Goal: Complete application form

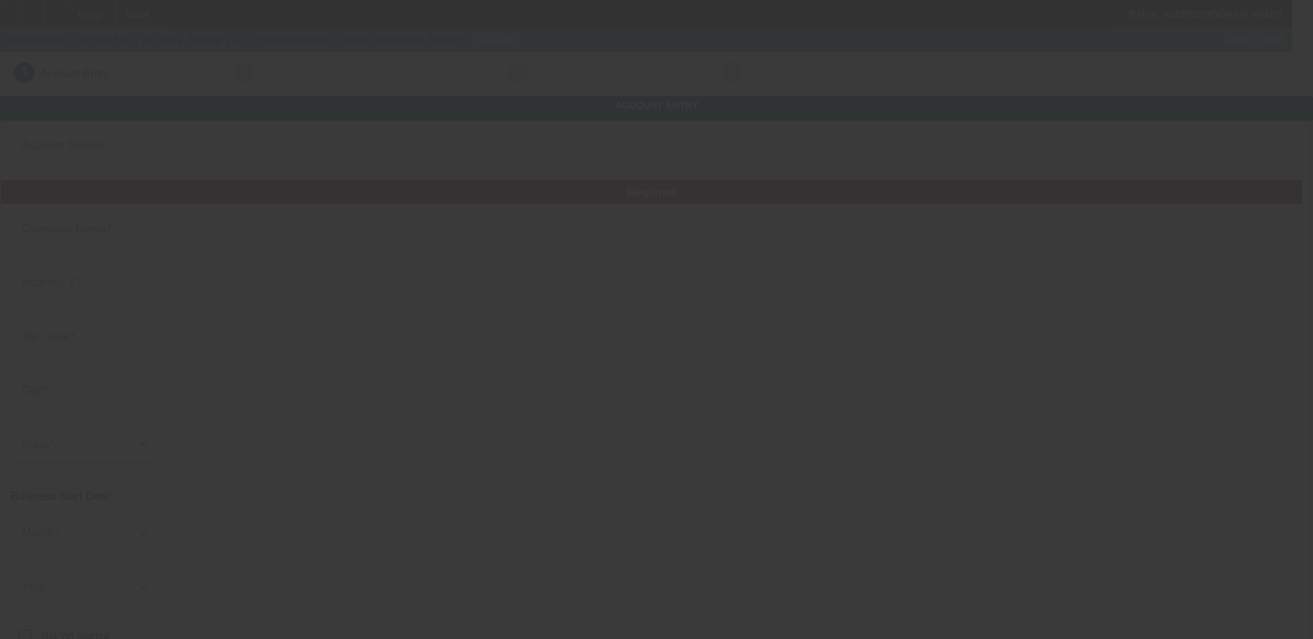
type input "All Time Towing LLC"
type input "[STREET_ADDRESS]"
type input "49548"
type input "[GEOGRAPHIC_DATA]"
type input "[PHONE_NUMBER]"
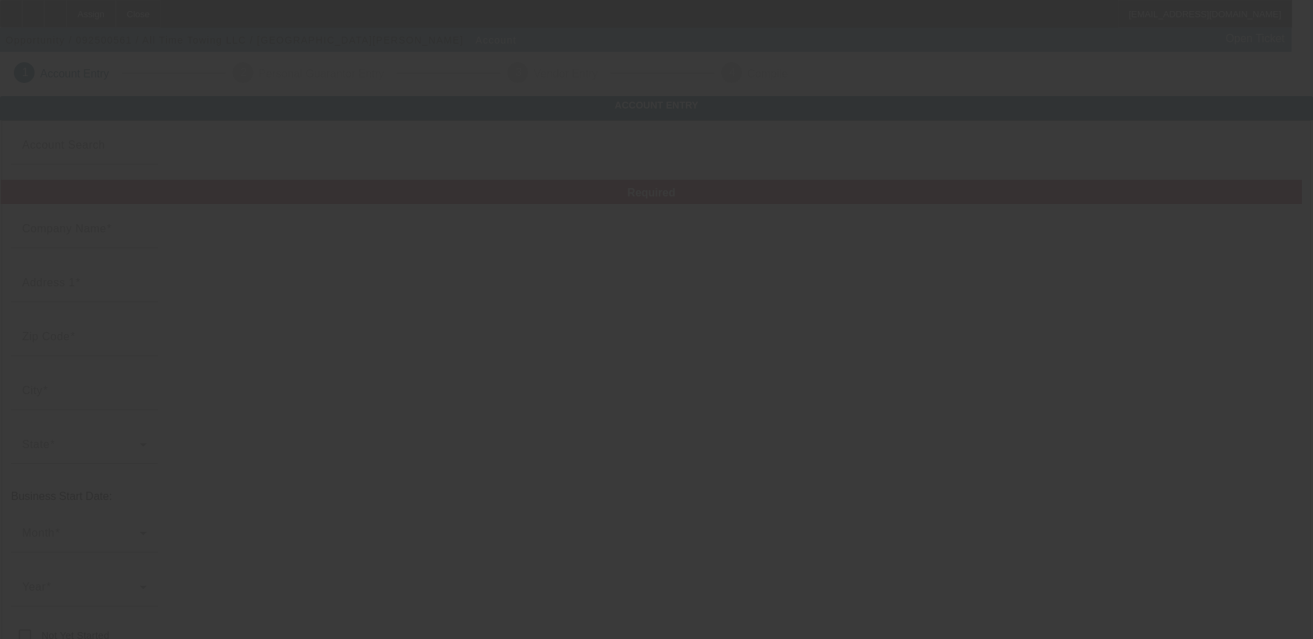
type input "[EMAIL_ADDRESS][DOMAIN_NAME]"
type input "884117012"
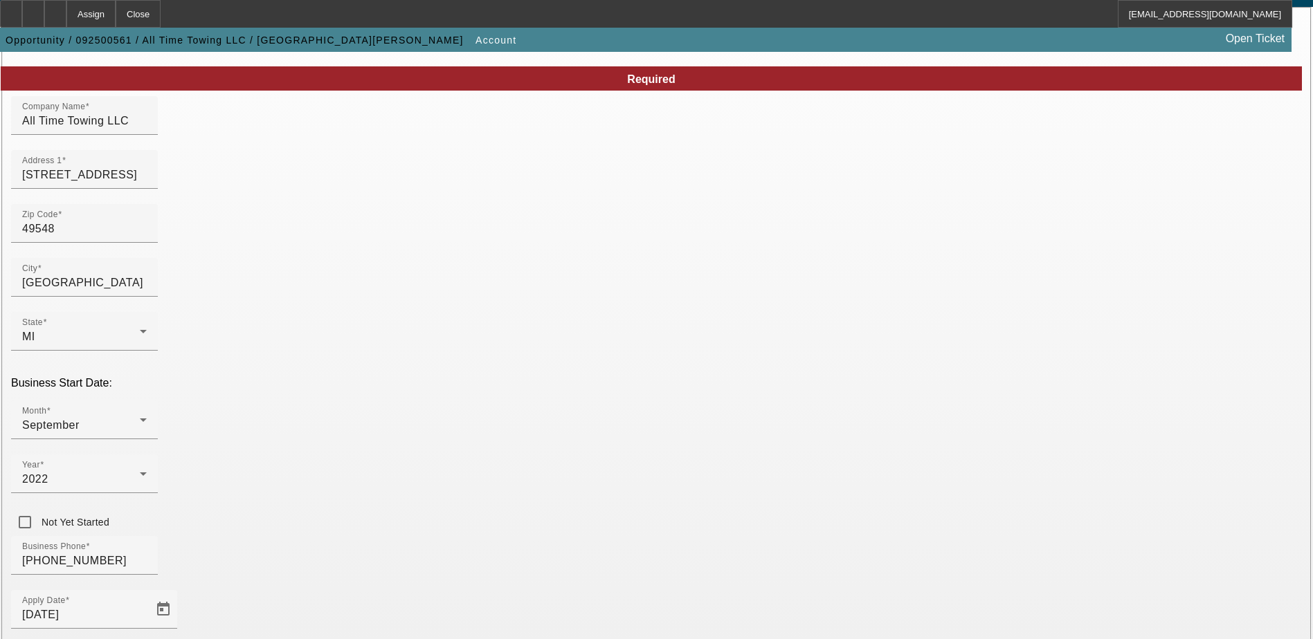
scroll to position [234, 0]
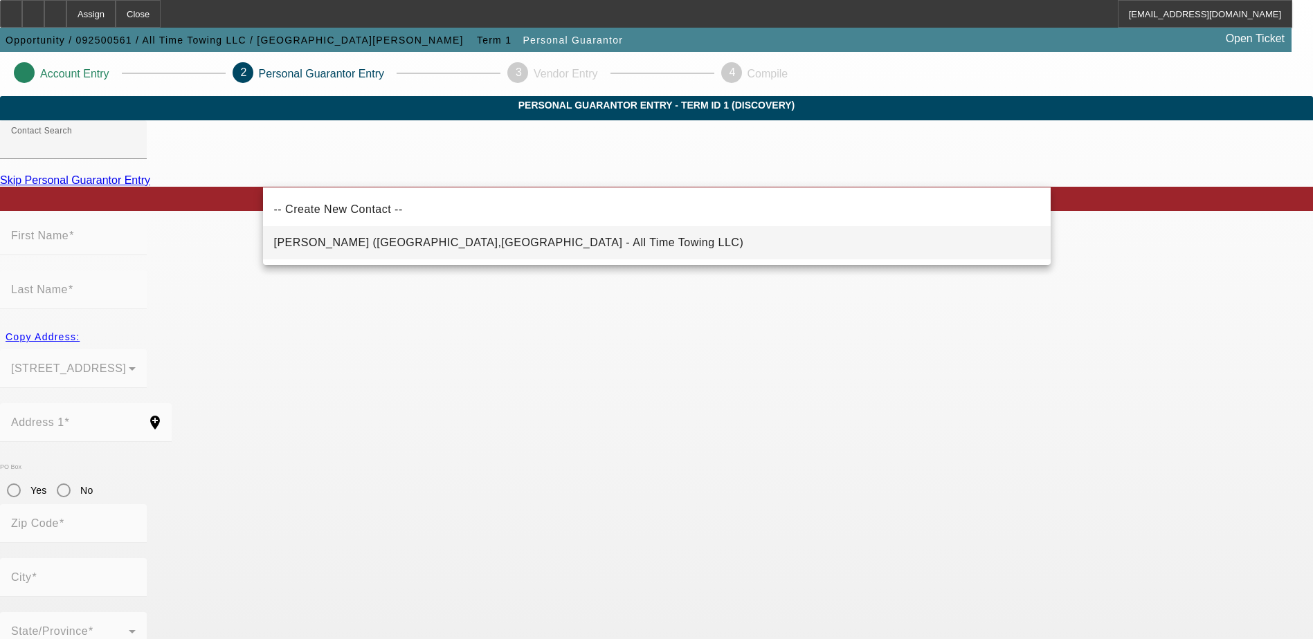
click at [432, 248] on span "Dickson, Joseph (Grand Rapids,MI - All Time Towing LLC)" at bounding box center [509, 243] width 470 height 17
type input "Dickson, Joseph (Grand Rapids,MI - All Time Towing LLC)"
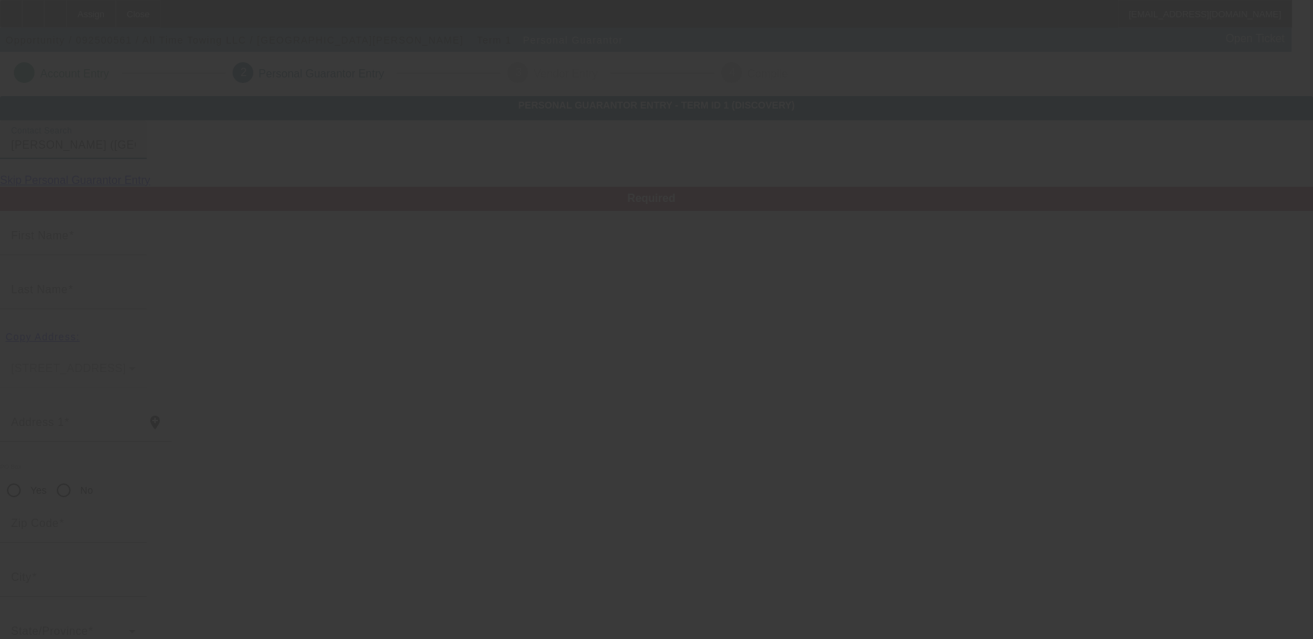
type input "Joseph"
type input "Dickson"
type input "39 52nd St SE"
radio input "true"
type input "49548"
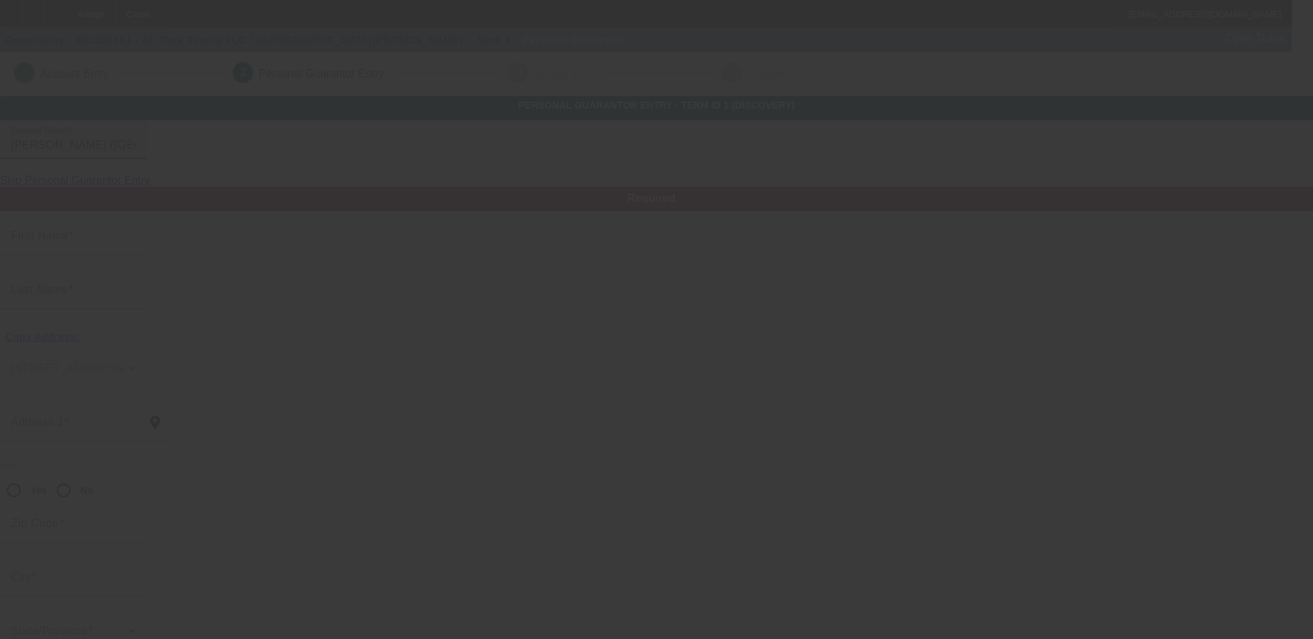
type input "Grand Rapids"
type input "[PHONE_NUMBER]"
type input "366-84-3184"
type input "alltimetowing23@gmail.com"
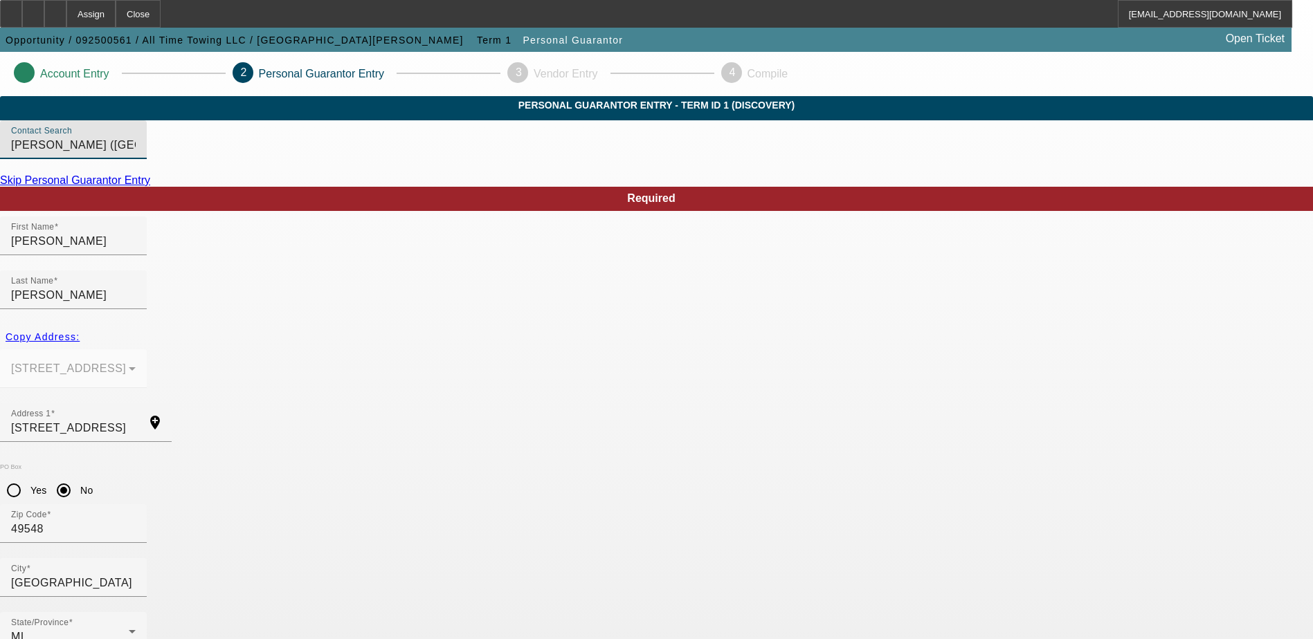
scroll to position [37, 0]
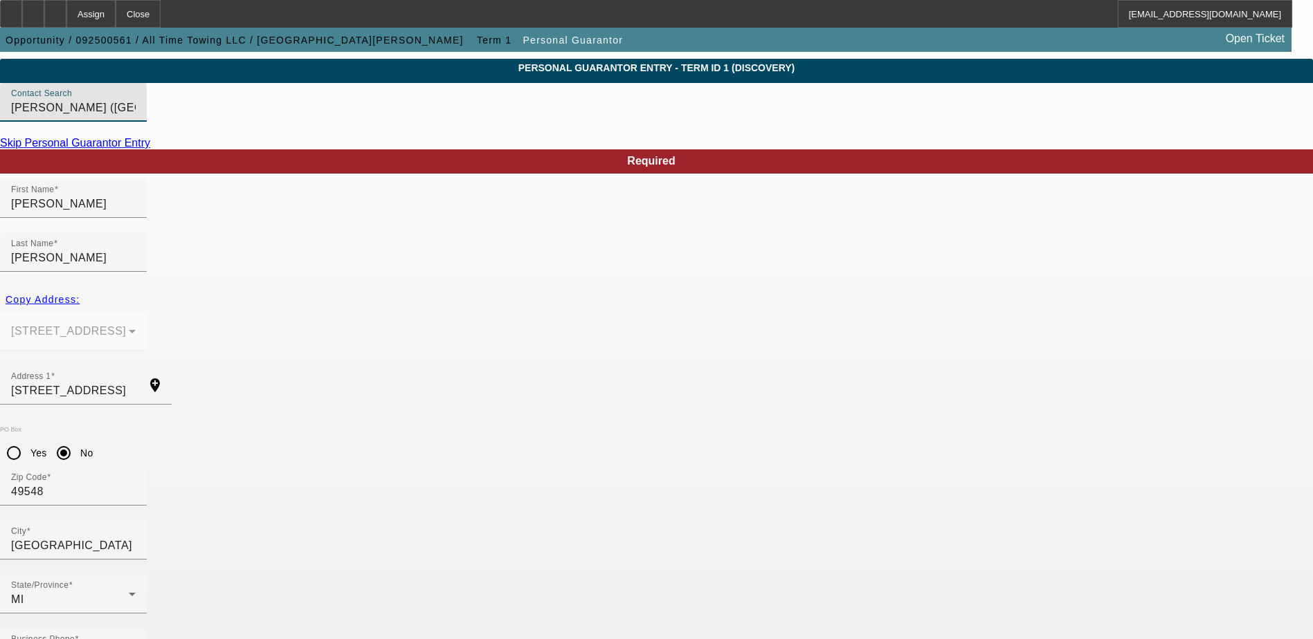
type input "100"
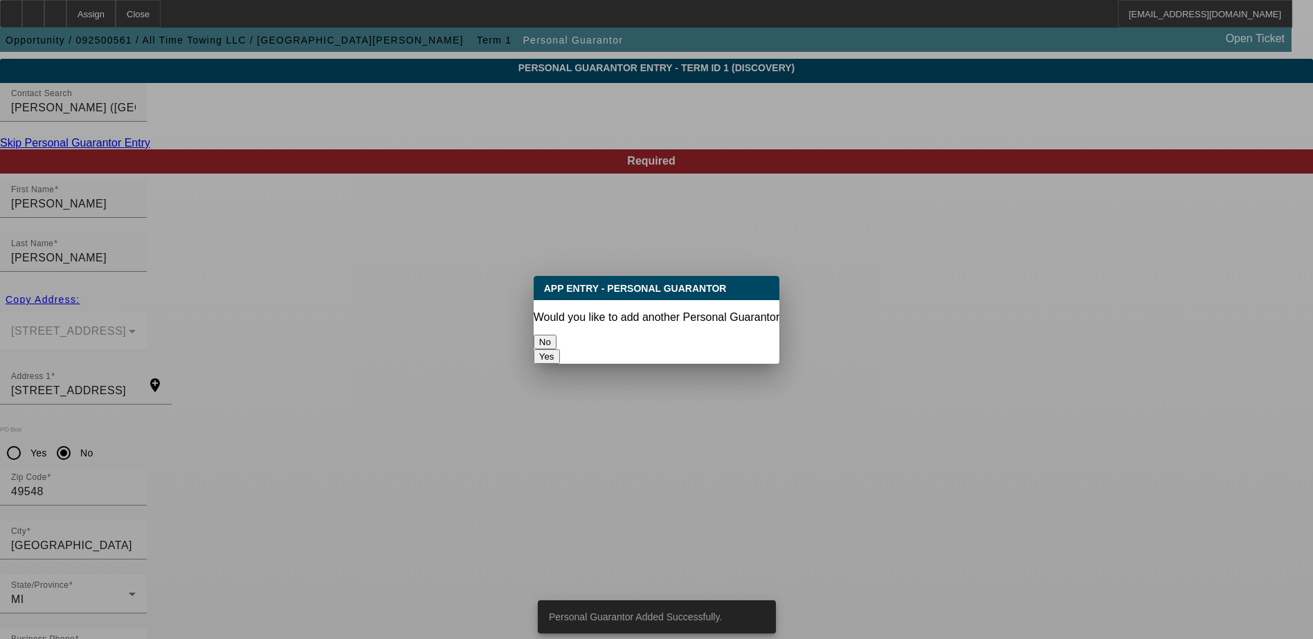
scroll to position [0, 0]
click at [556, 335] on button "No" at bounding box center [544, 342] width 23 height 15
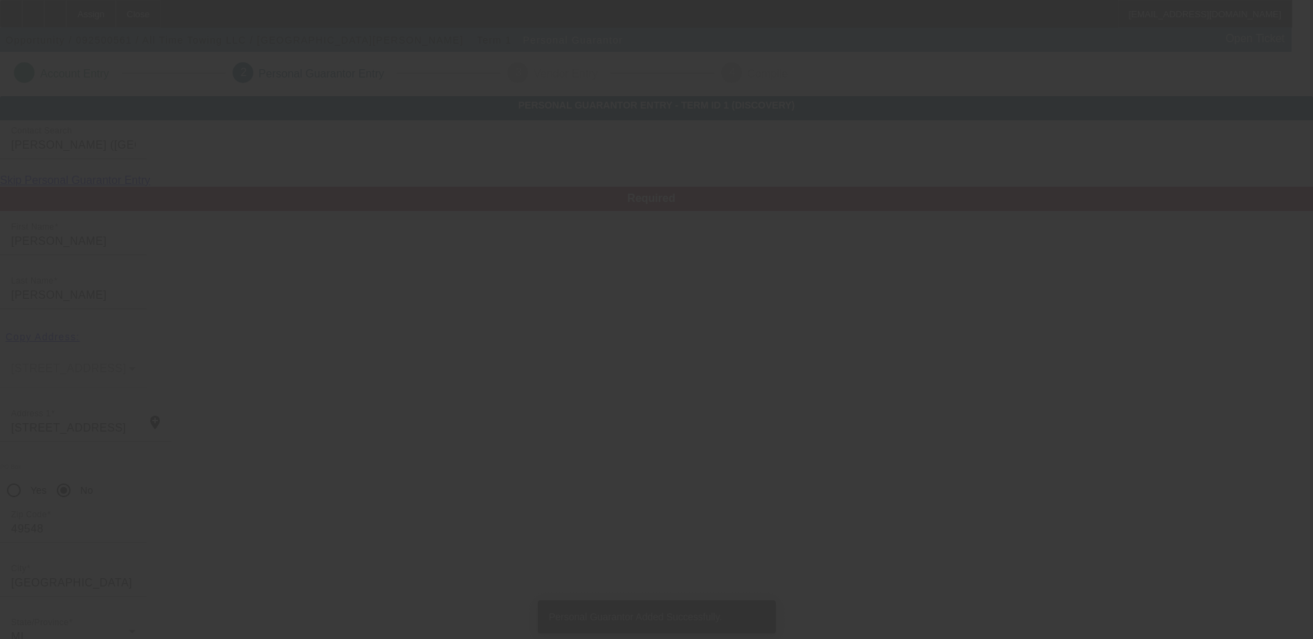
scroll to position [37, 0]
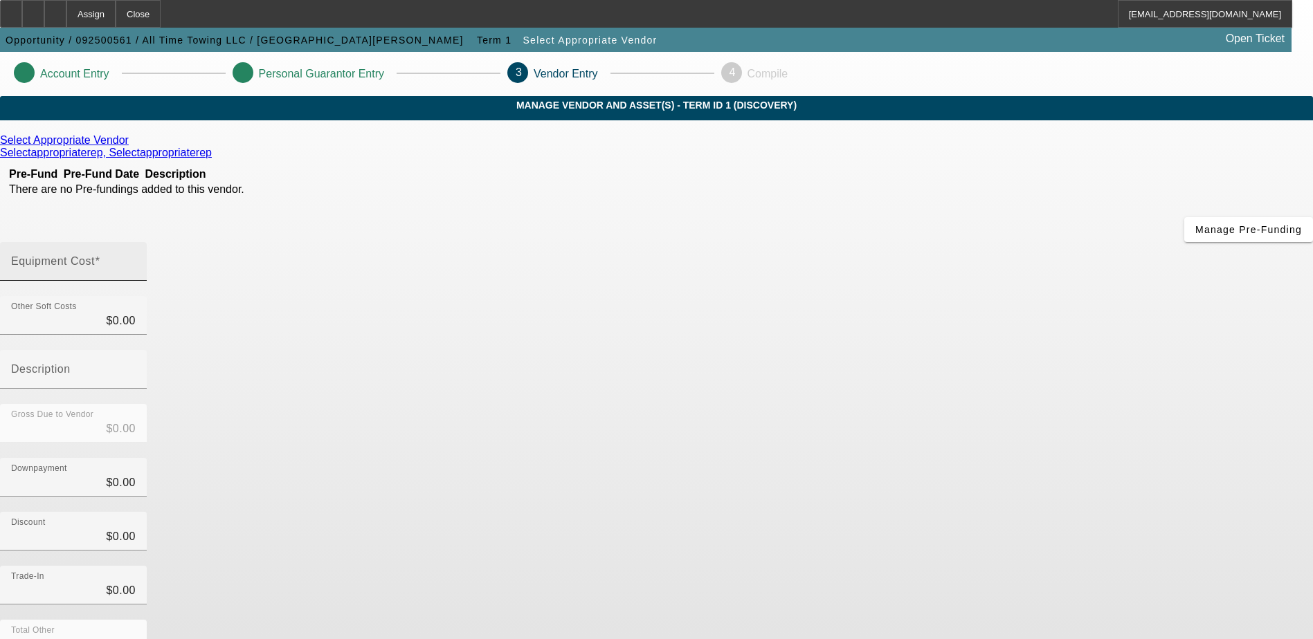
click at [136, 259] on input "Equipment Cost" at bounding box center [73, 267] width 125 height 17
type input "3"
type input "$3.00"
type input "30"
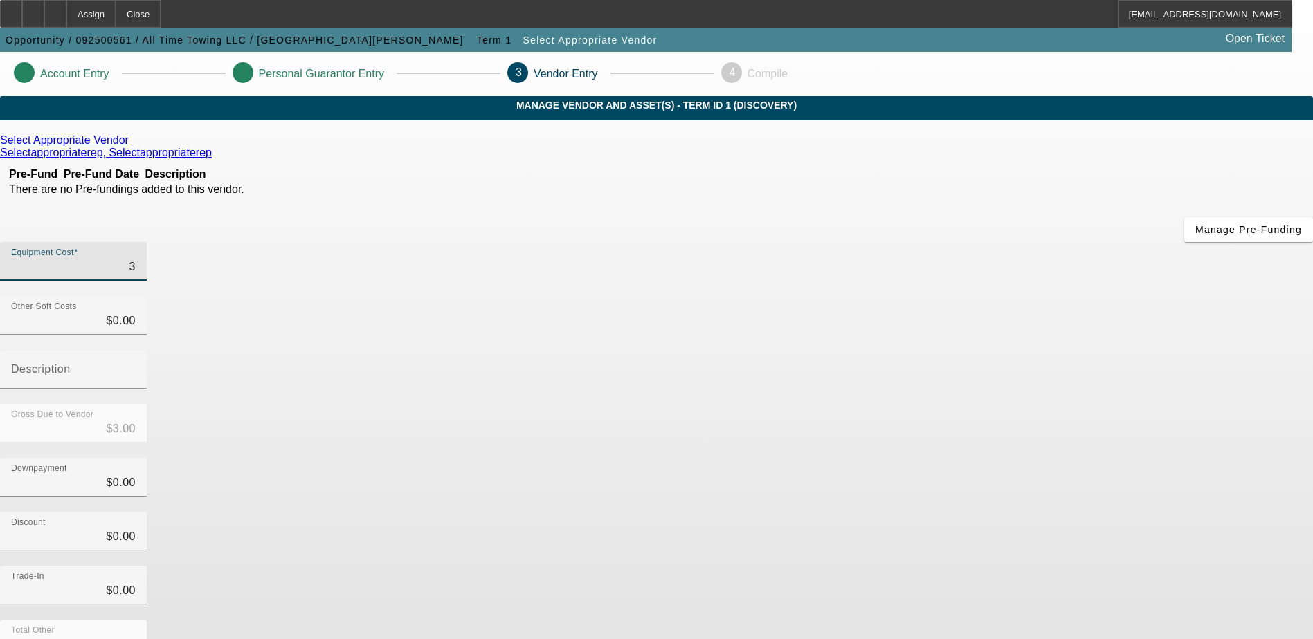
type input "$30.00"
type input "300"
type input "$300.00"
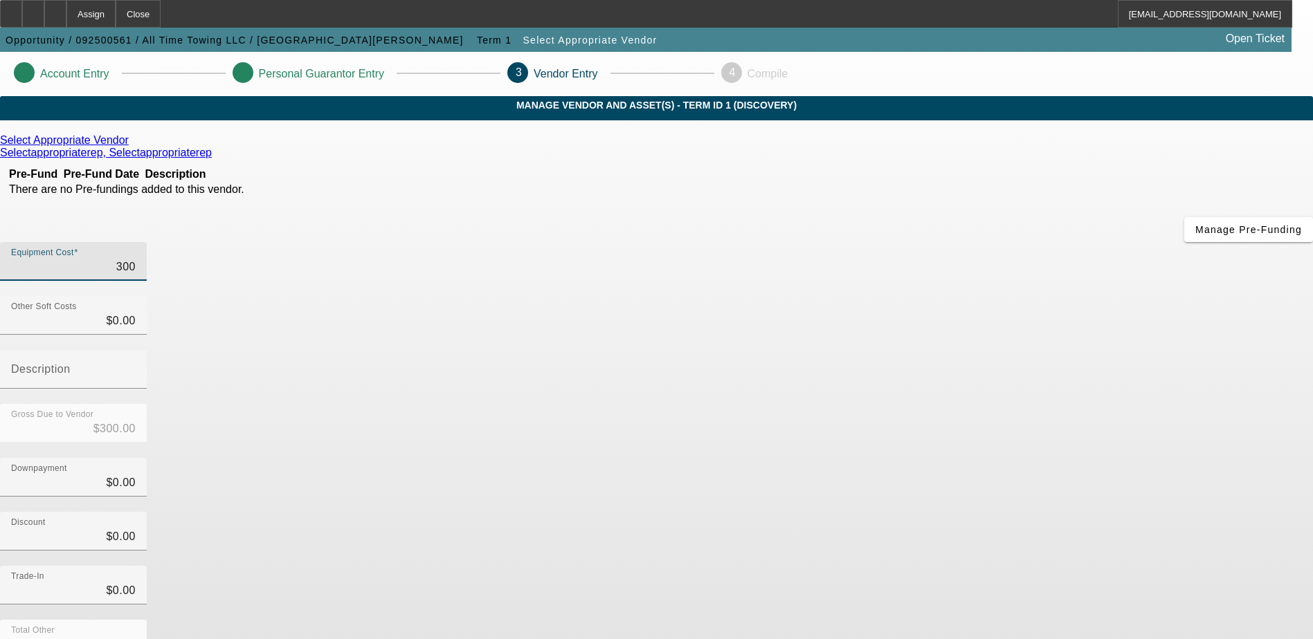
type input "3000"
type input "$3,000.00"
type input "30000"
type input "$30,000.00"
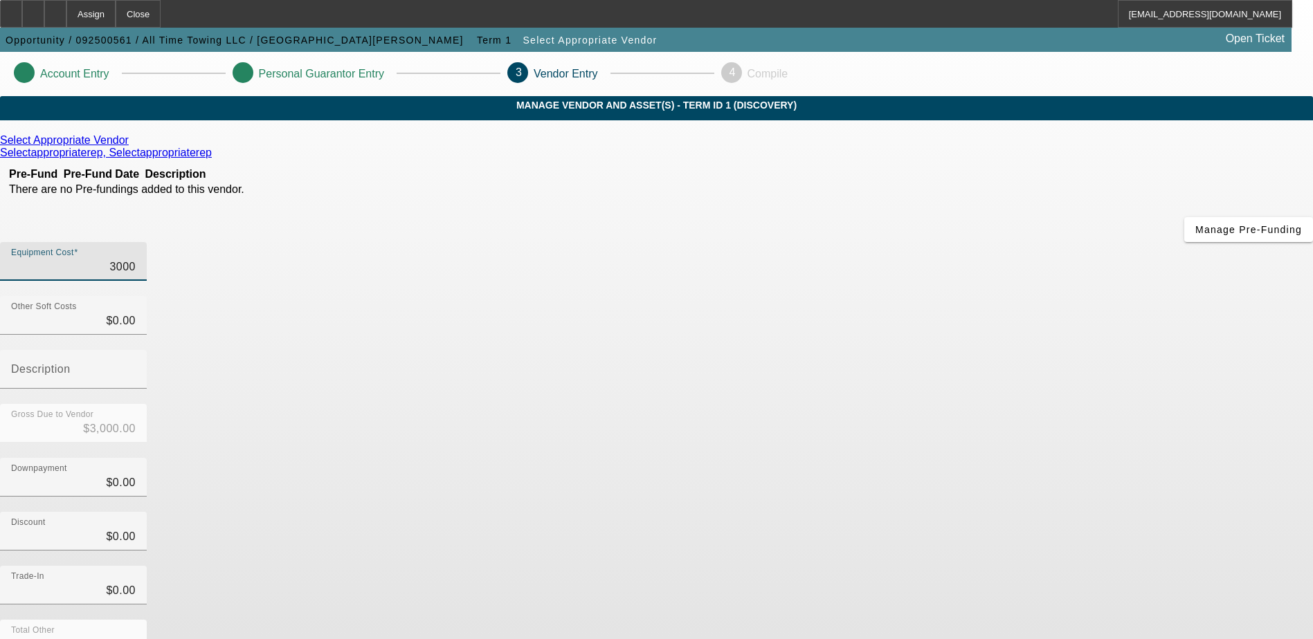
type input "$30,000.00"
type input "300000"
type input "$300,000.00"
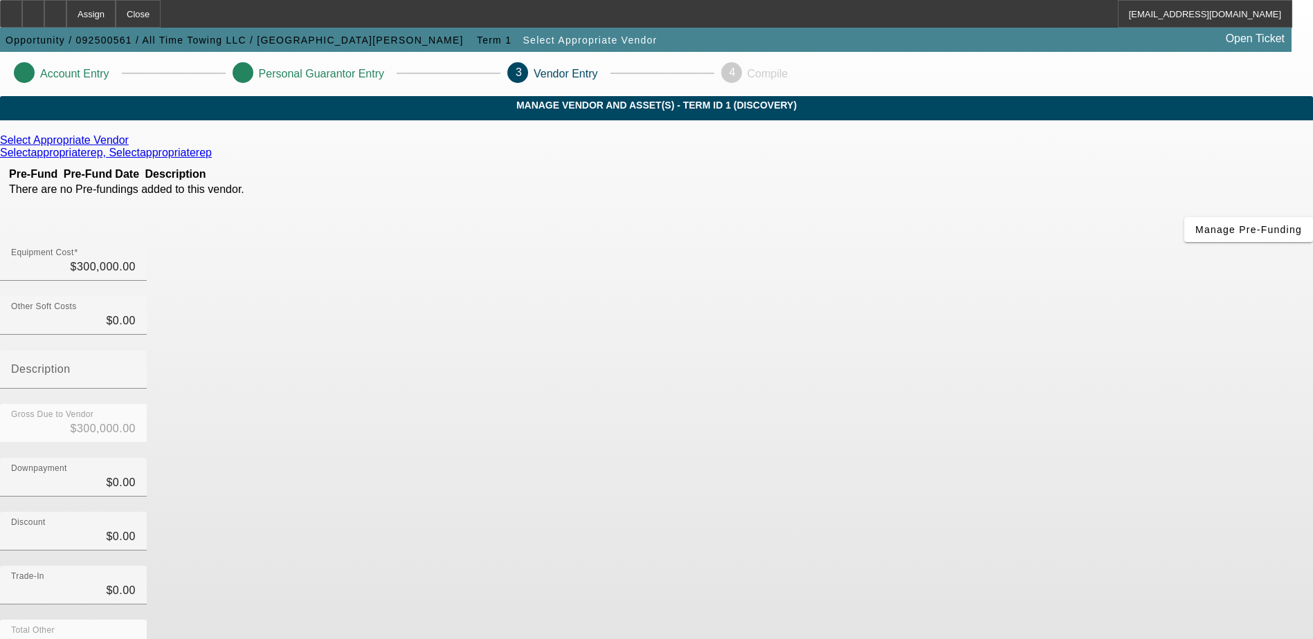
click at [132, 146] on icon at bounding box center [132, 140] width 0 height 12
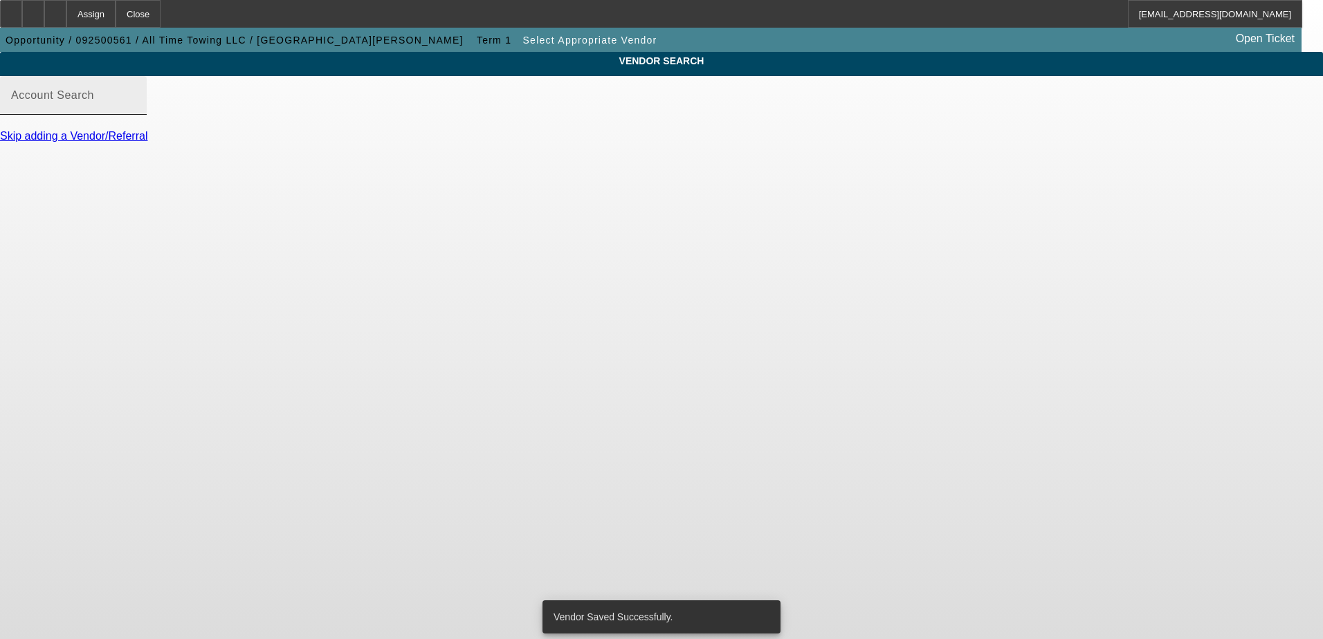
click at [136, 109] on input "Account Search" at bounding box center [73, 101] width 125 height 17
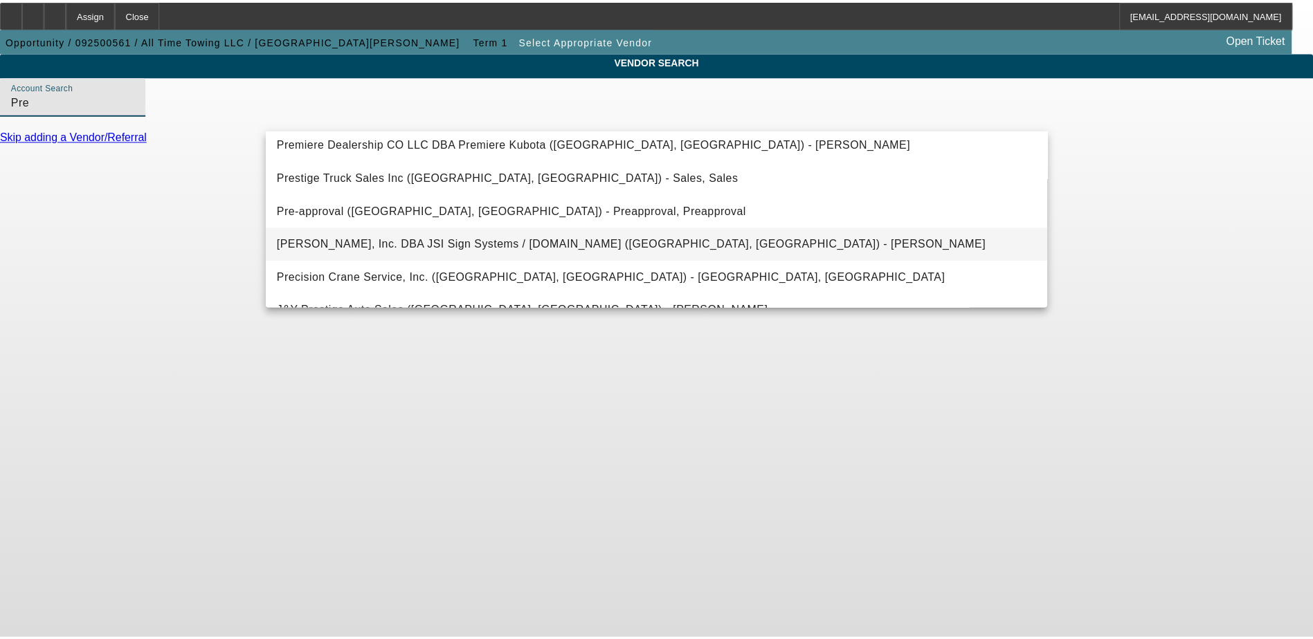
scroll to position [282, 0]
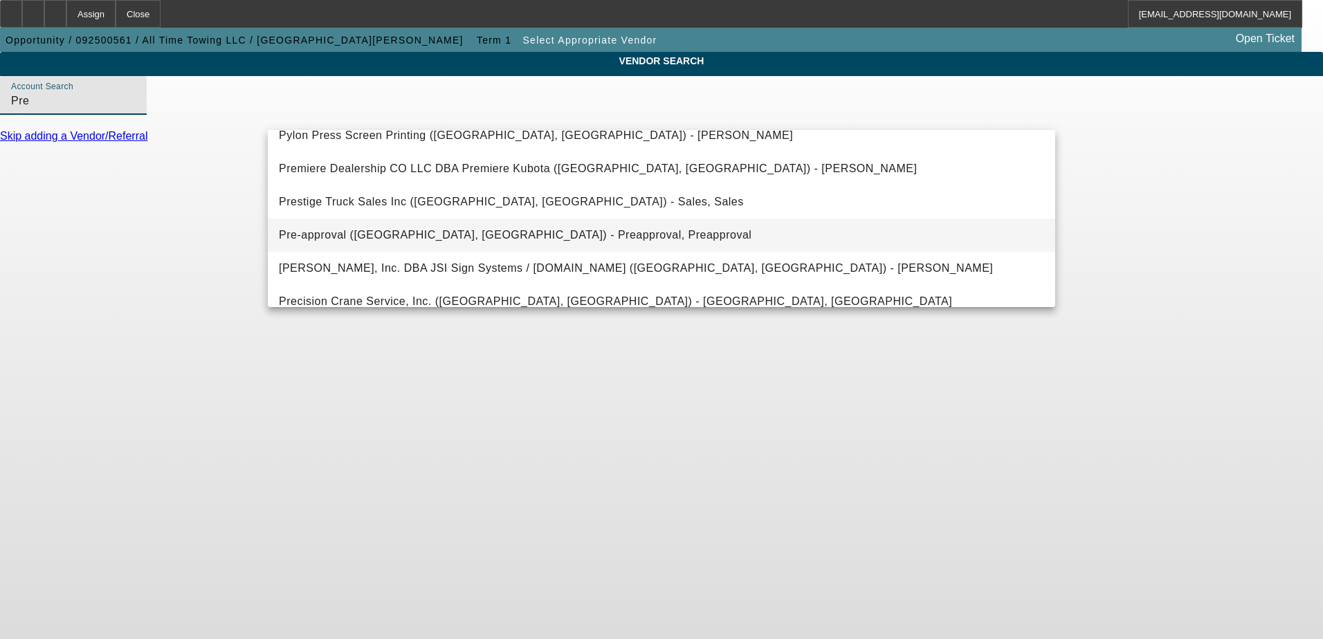
click at [455, 229] on span "Pre-approval (Northbrook, IL) - Preapproval, Preapproval" at bounding box center [515, 235] width 473 height 17
type input "Pre-approval (Northbrook, IL) - Preapproval, Preapproval"
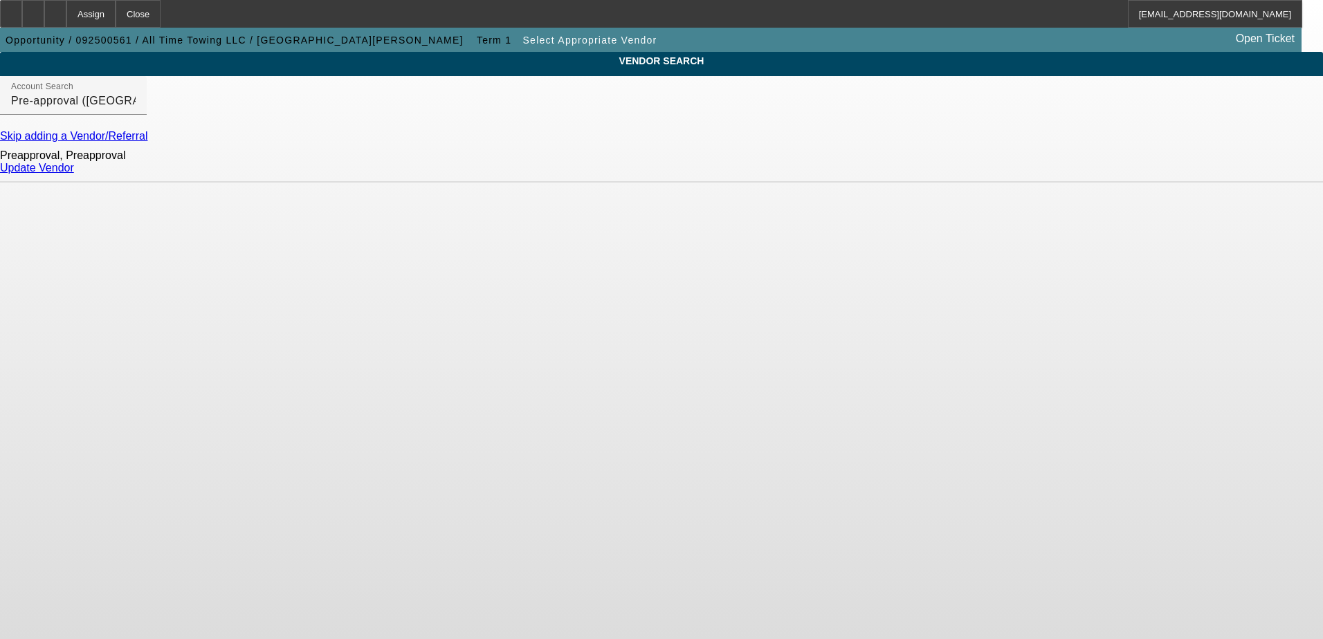
click at [74, 174] on link "Update Vendor" at bounding box center [37, 168] width 74 height 12
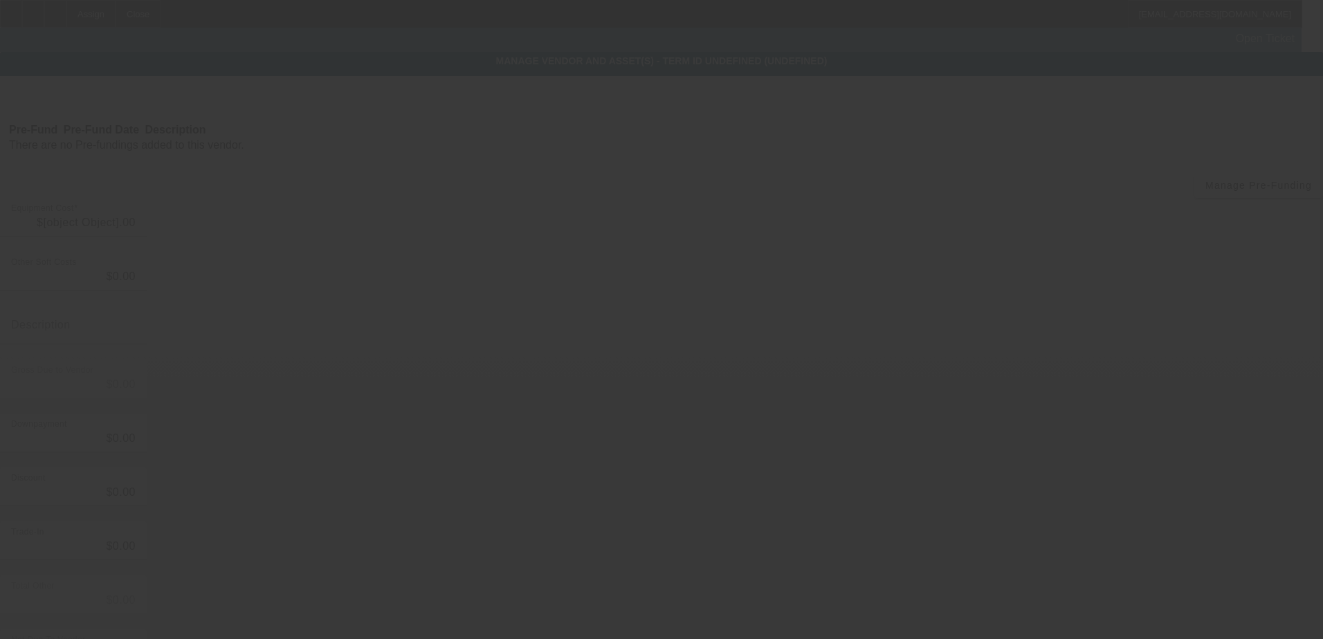
type input "$300,000.00"
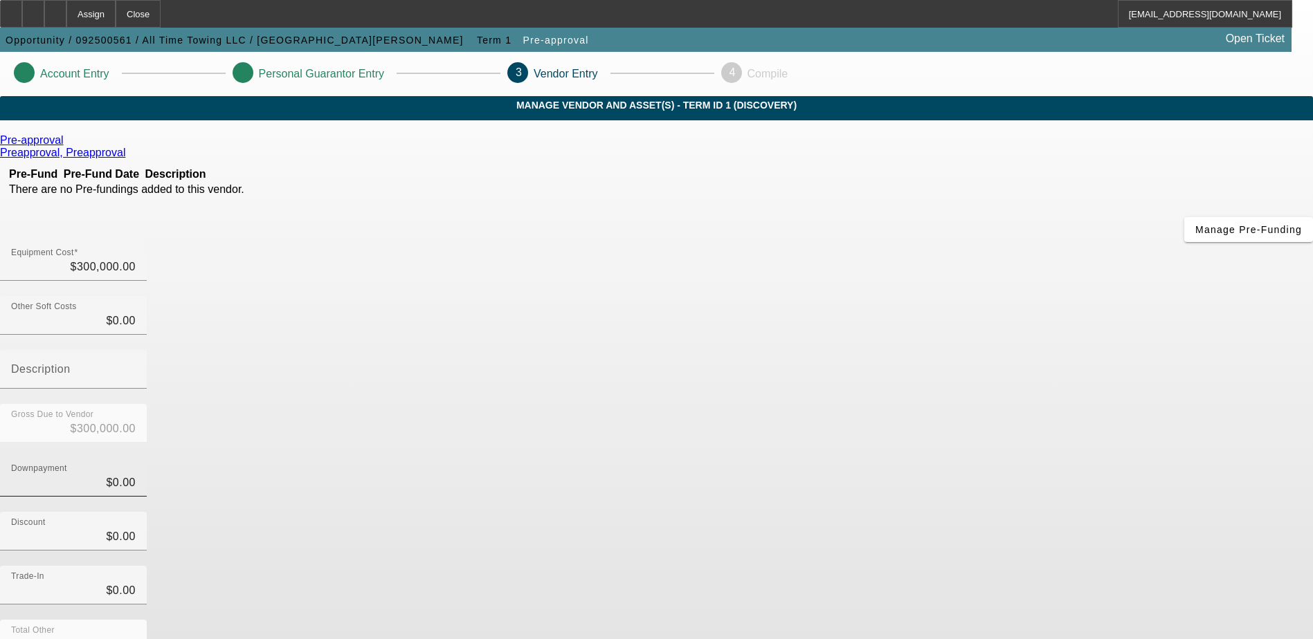
click at [147, 458] on div "Downpayment $0.00" at bounding box center [73, 477] width 147 height 39
type input "$0.00"
click at [993, 566] on div "Trade-In $0.00" at bounding box center [656, 593] width 1313 height 54
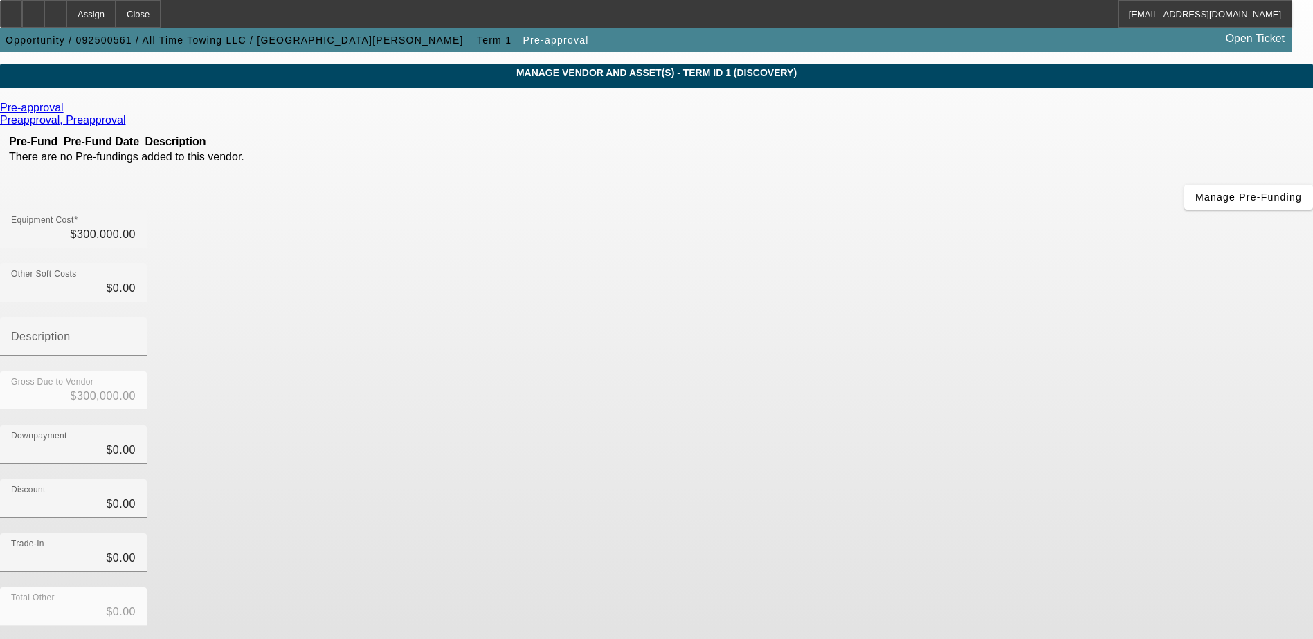
scroll to position [62, 0]
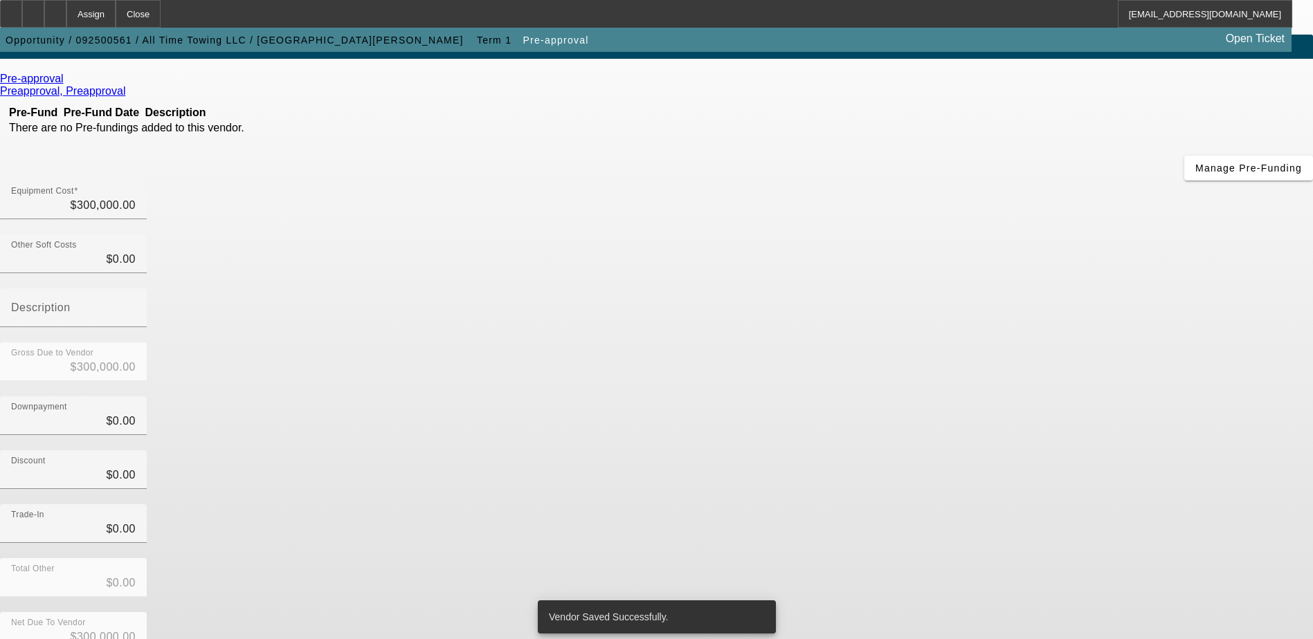
scroll to position [0, 0]
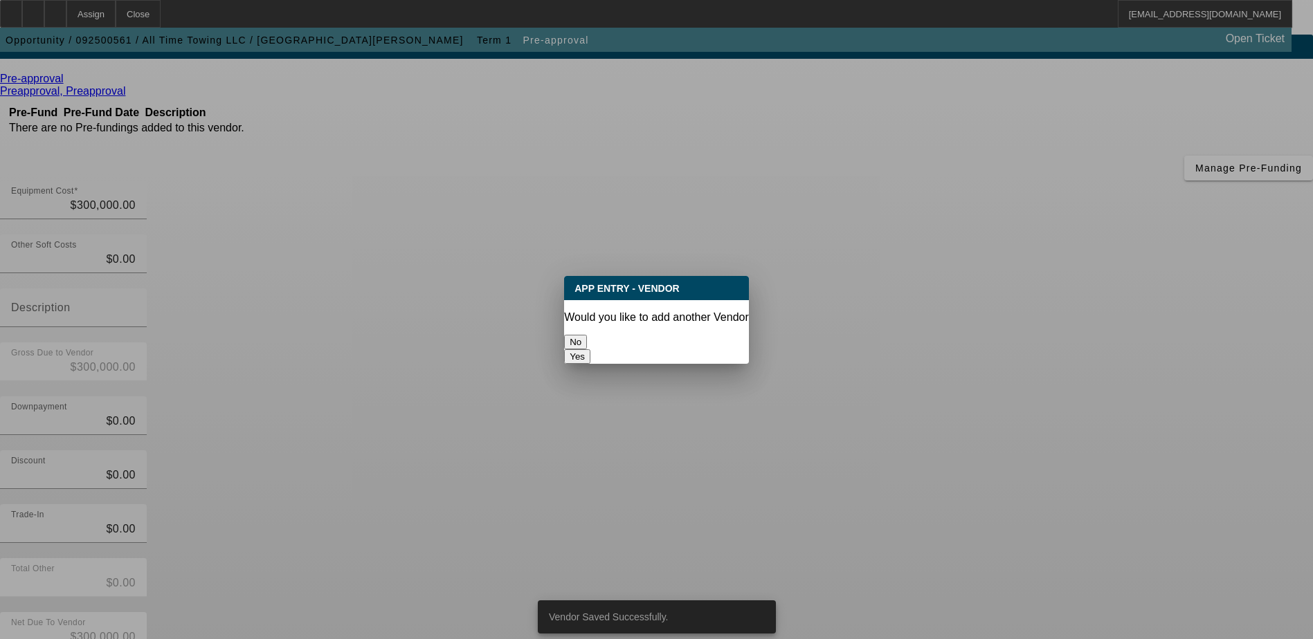
click at [587, 335] on button "No" at bounding box center [575, 342] width 23 height 15
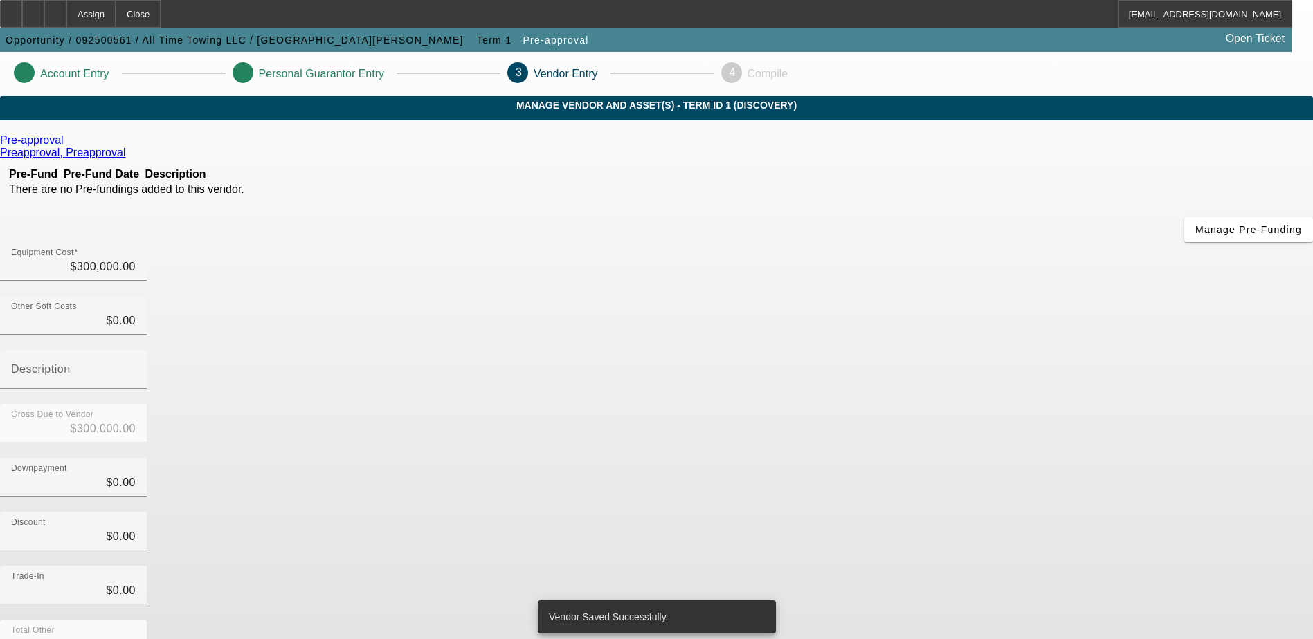
scroll to position [62, 0]
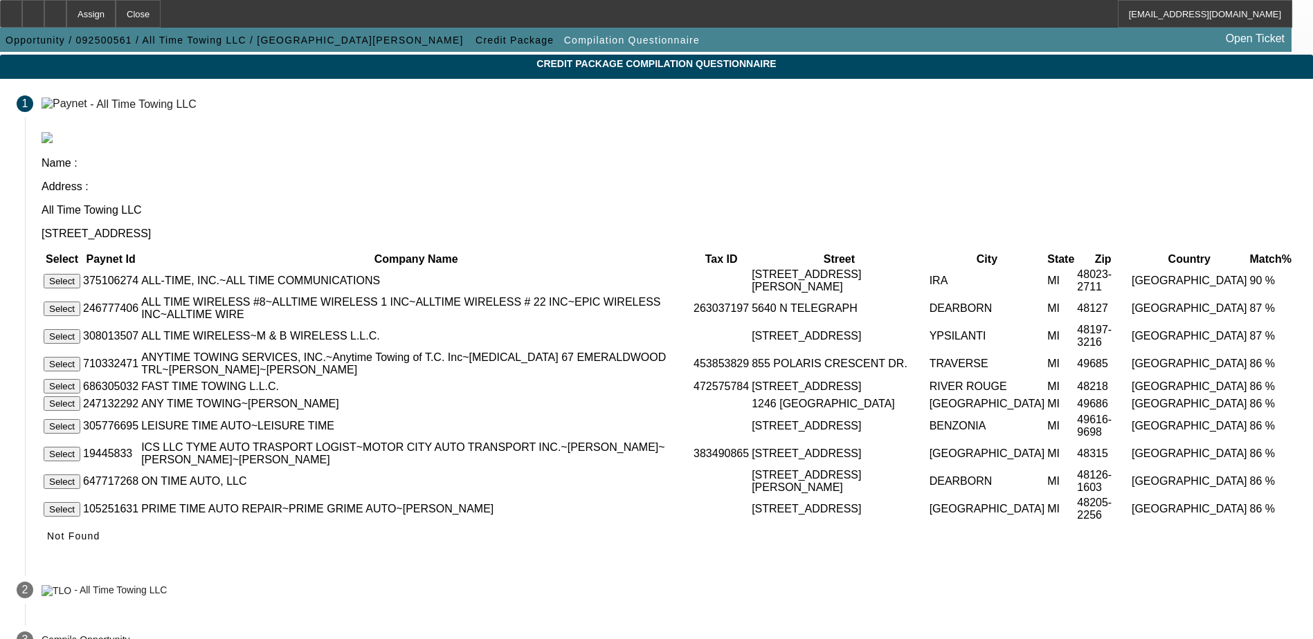
scroll to position [80, 0]
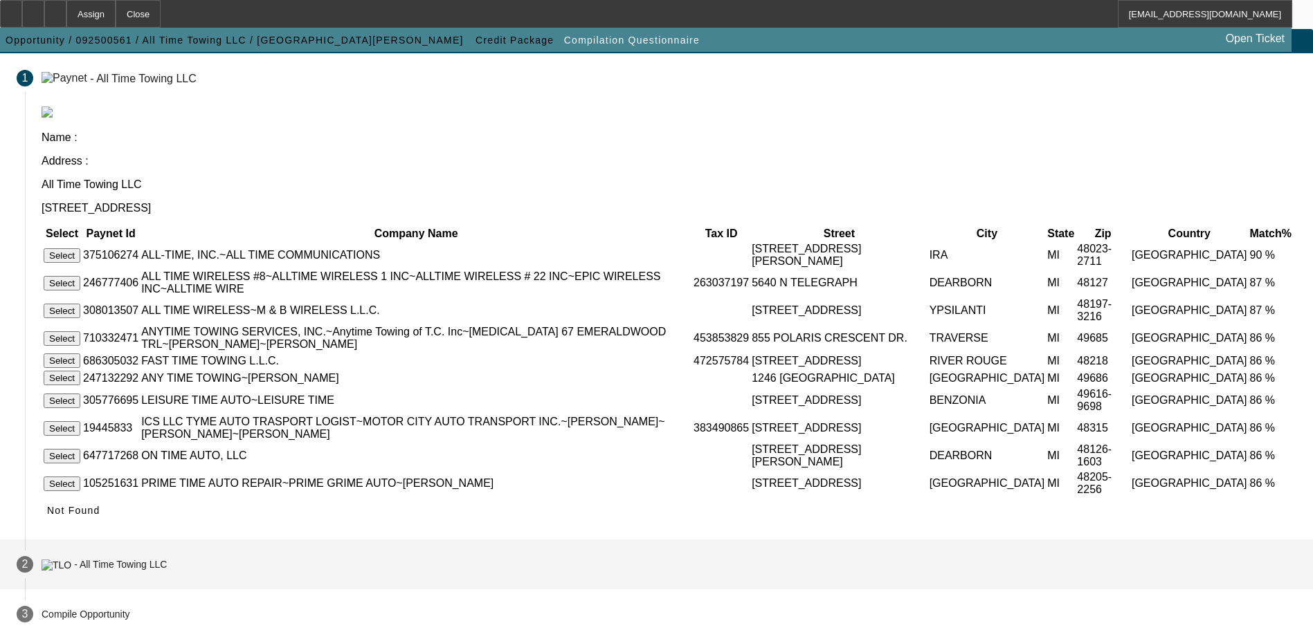
click at [434, 576] on mat-step-header "2 - All Time Towing LLC" at bounding box center [656, 565] width 1313 height 50
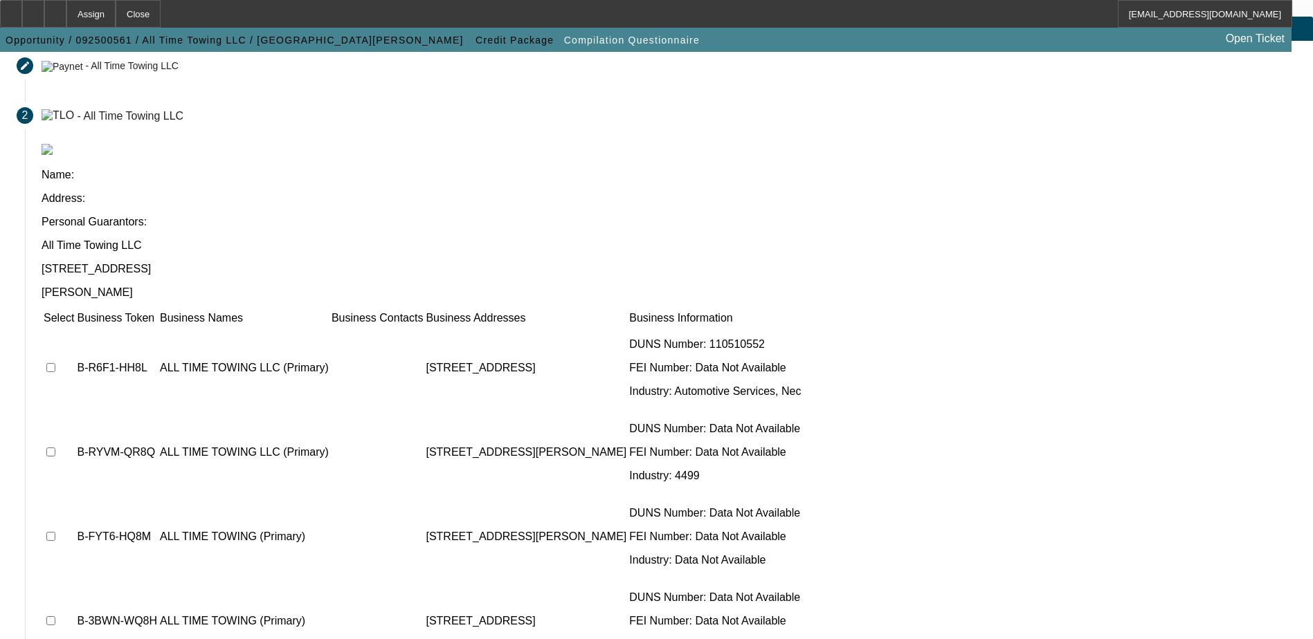
checkbox input "true"
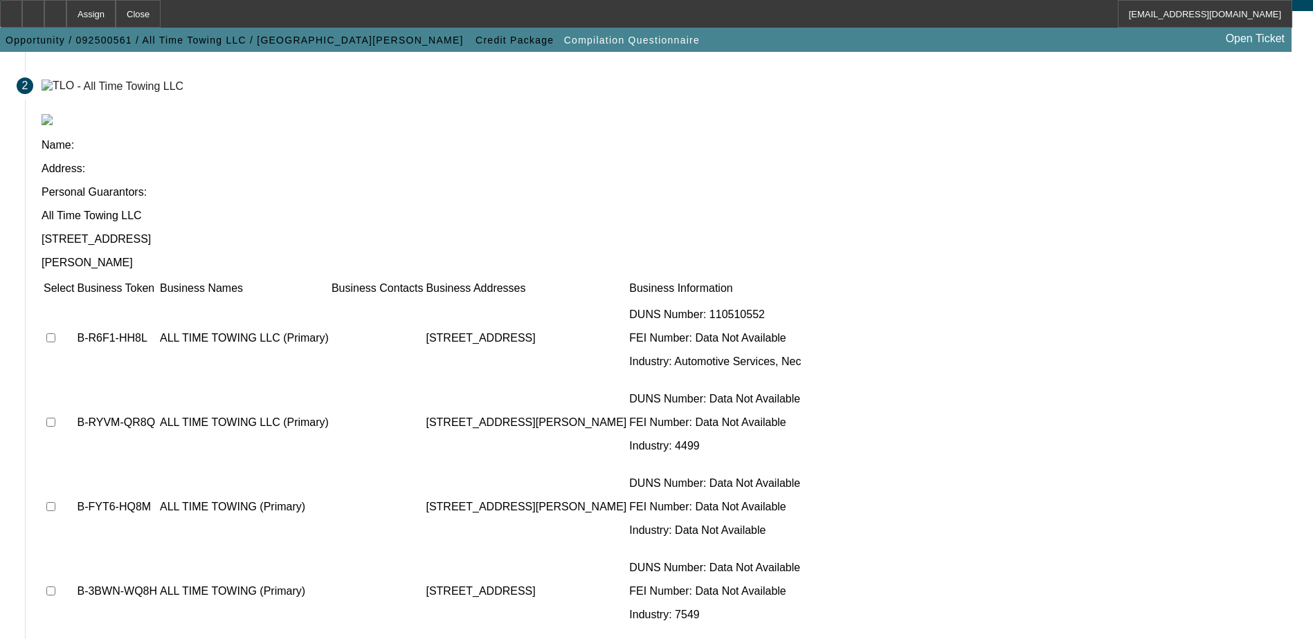
scroll to position [126, 0]
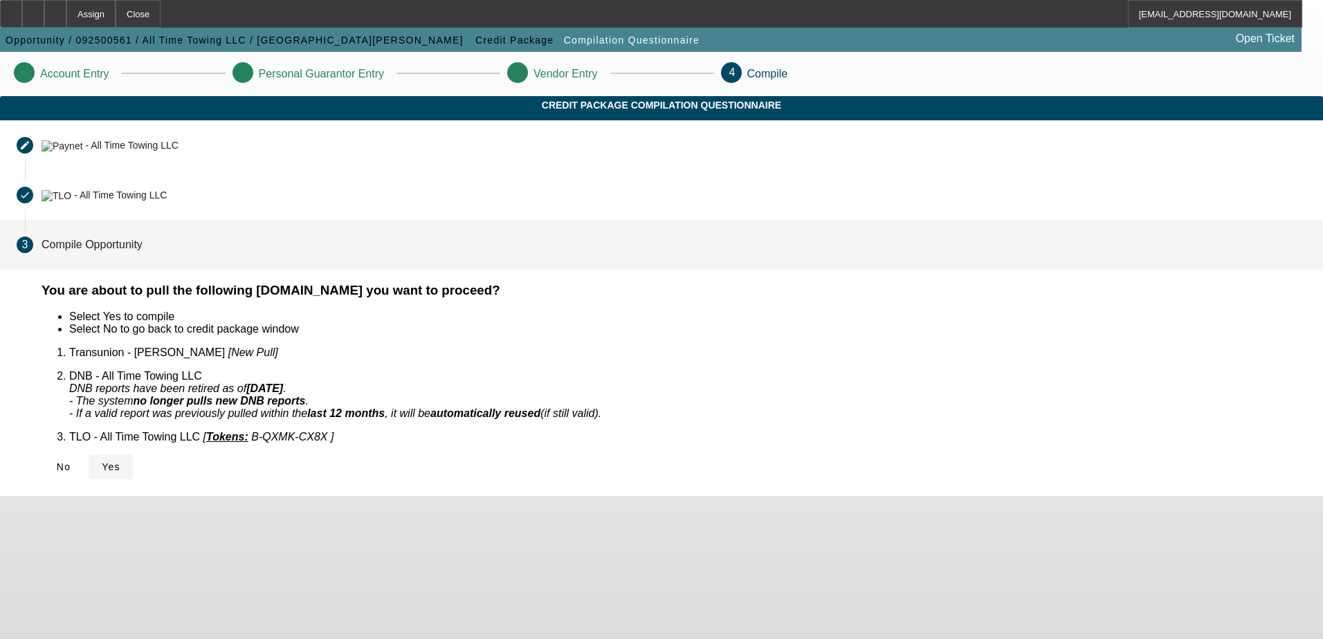
click at [120, 462] on span "Yes" at bounding box center [111, 467] width 19 height 11
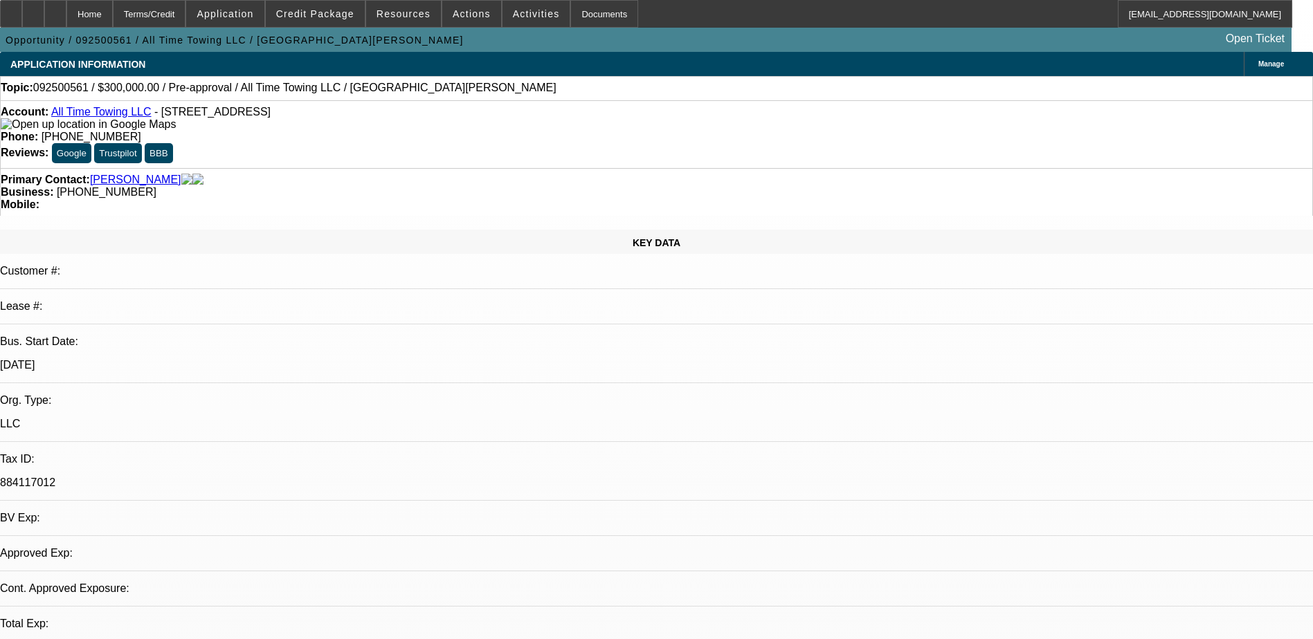
select select "0"
select select "2"
select select "0.1"
select select "4"
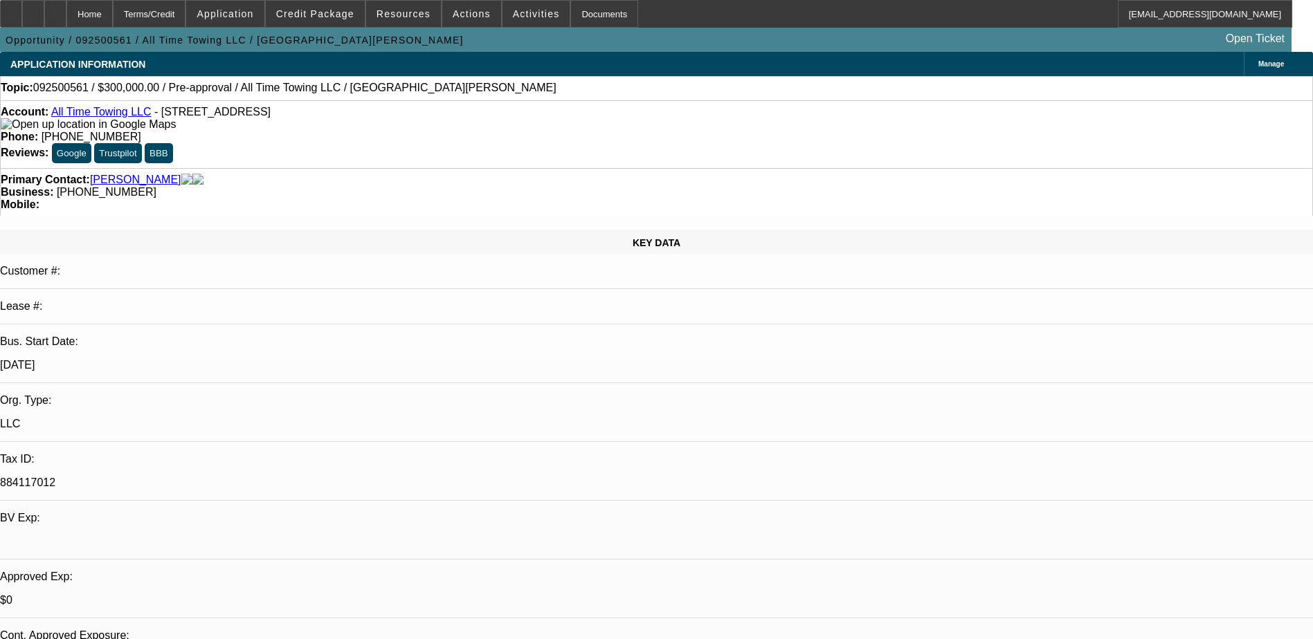
scroll to position [277, 0]
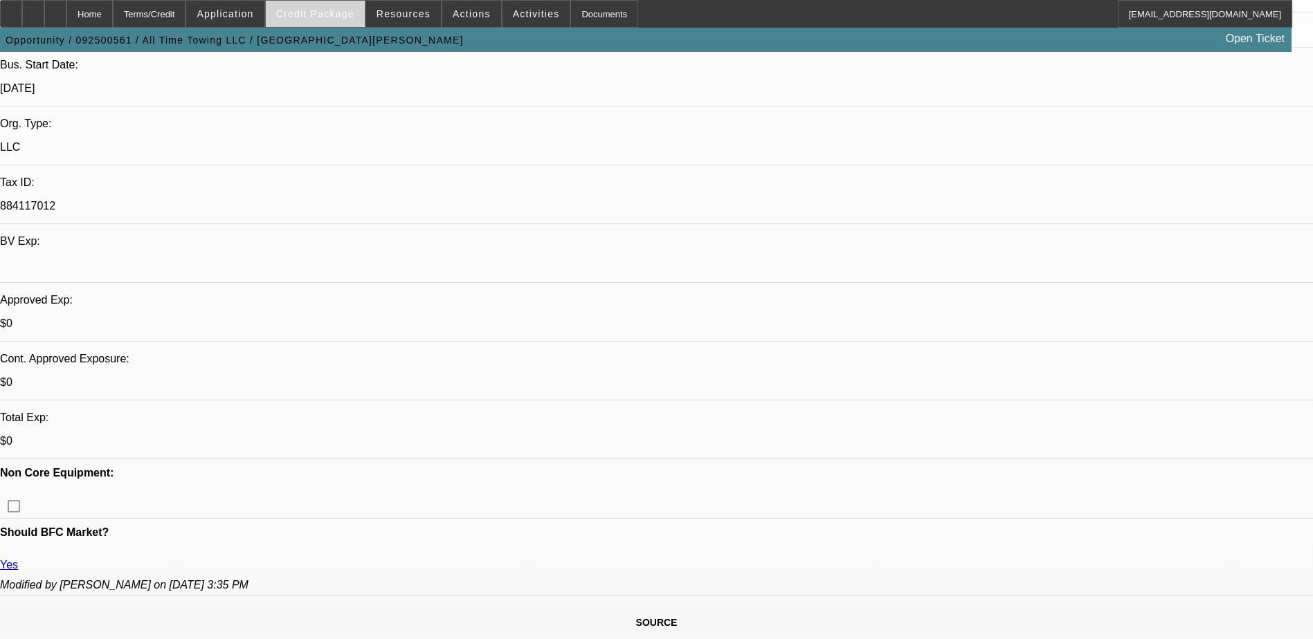
click at [322, 19] on span "Credit Package" at bounding box center [315, 13] width 78 height 11
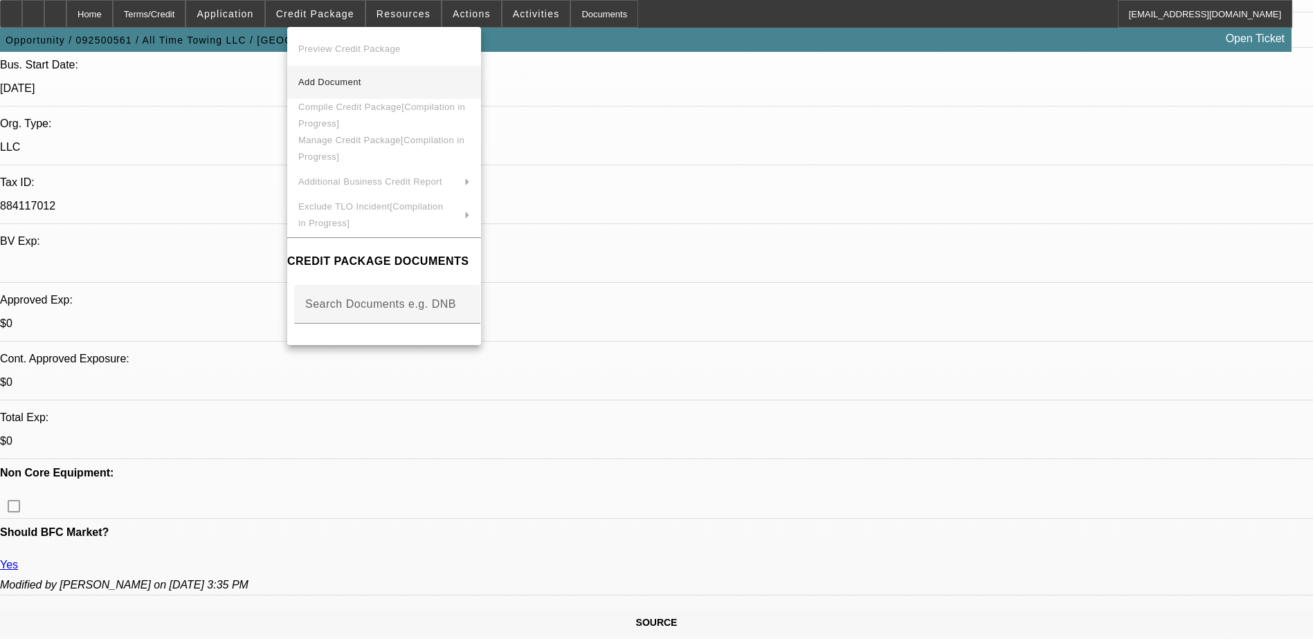
click at [347, 84] on span "Add Document" at bounding box center [329, 82] width 63 height 10
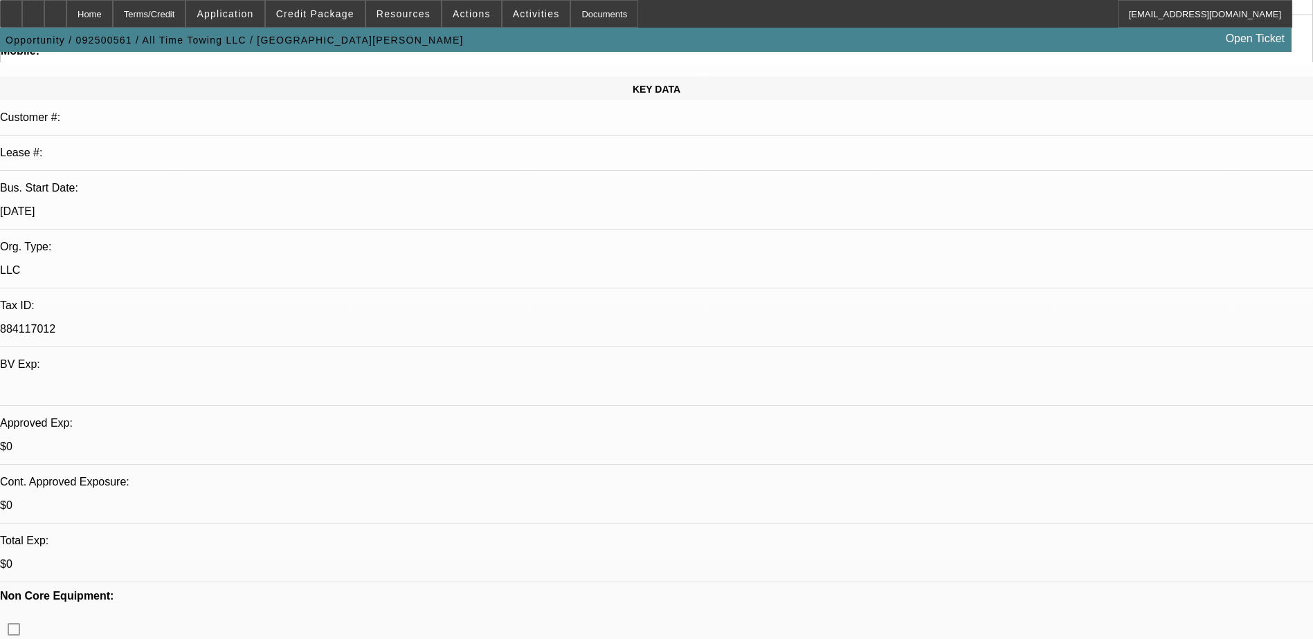
scroll to position [0, 0]
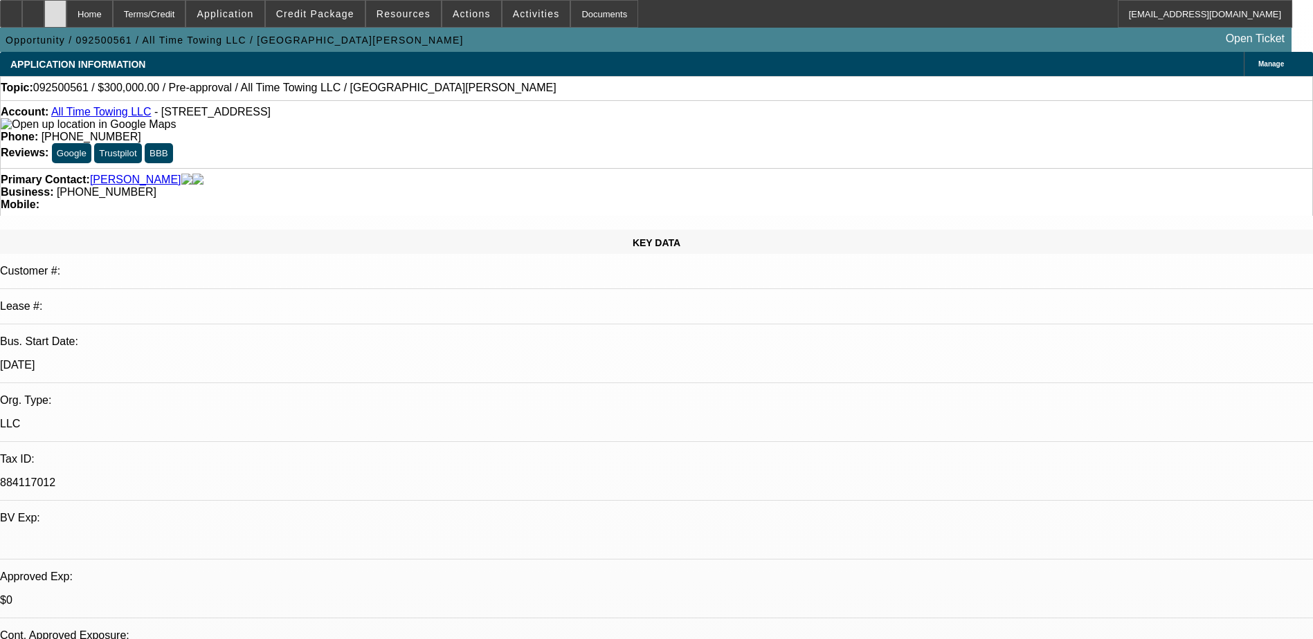
click at [55, 9] on icon at bounding box center [55, 9] width 0 height 0
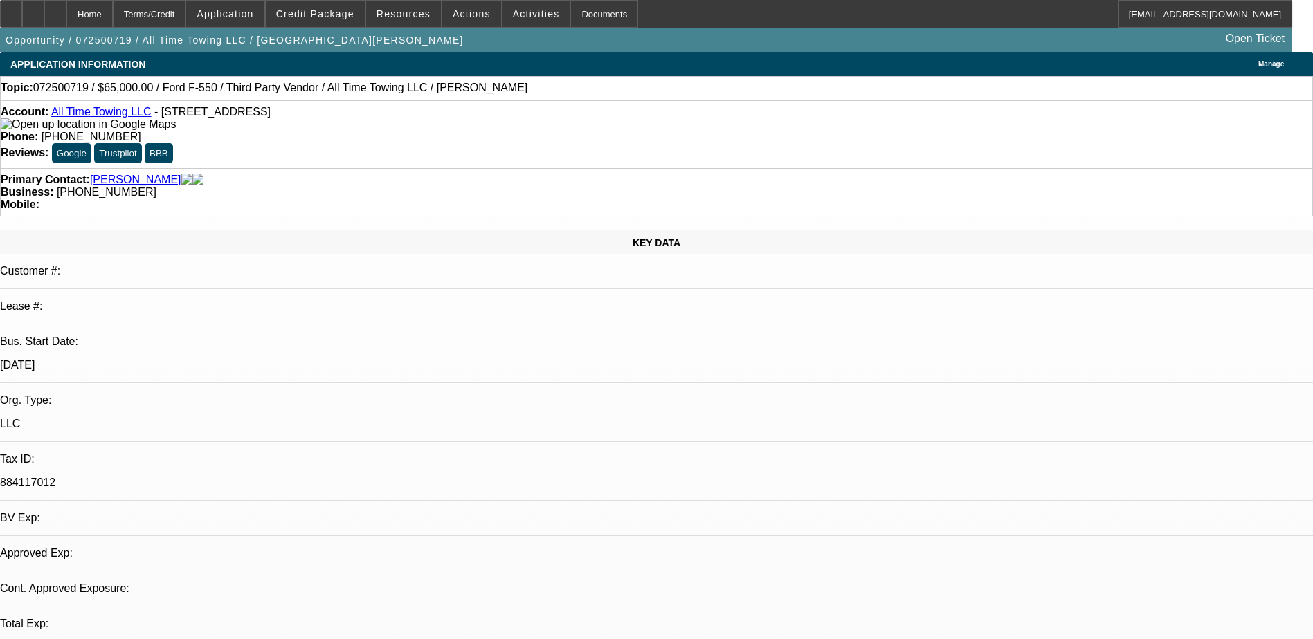
select select "0"
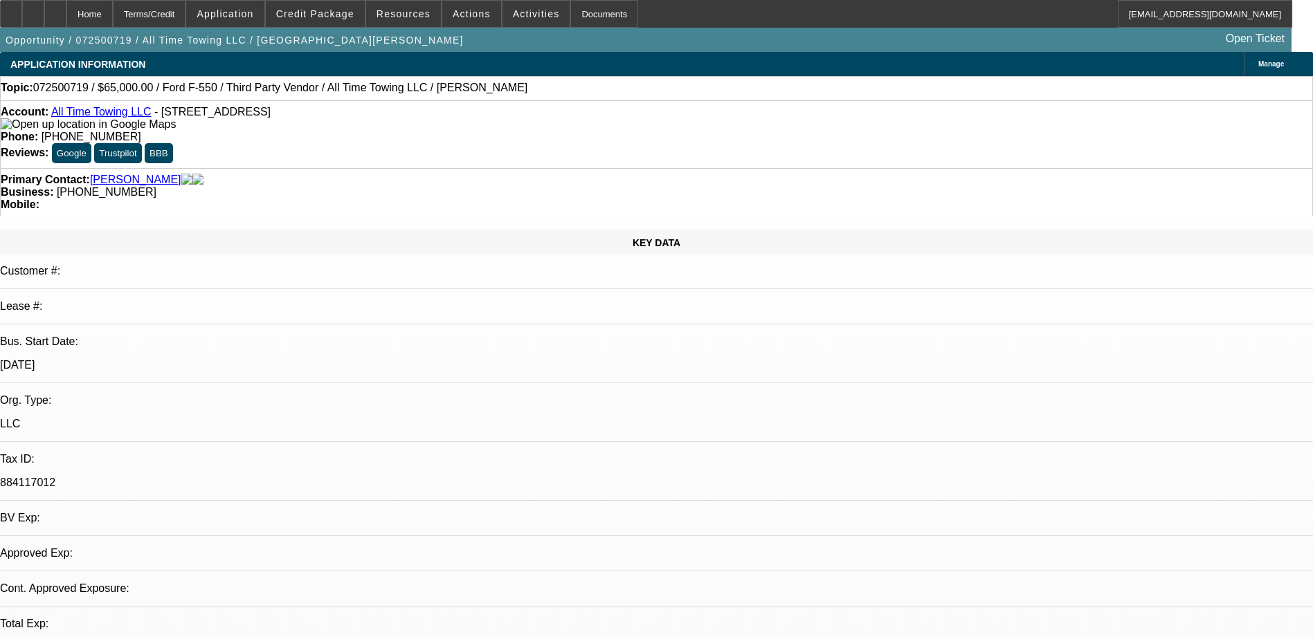
select select "0"
select select "1"
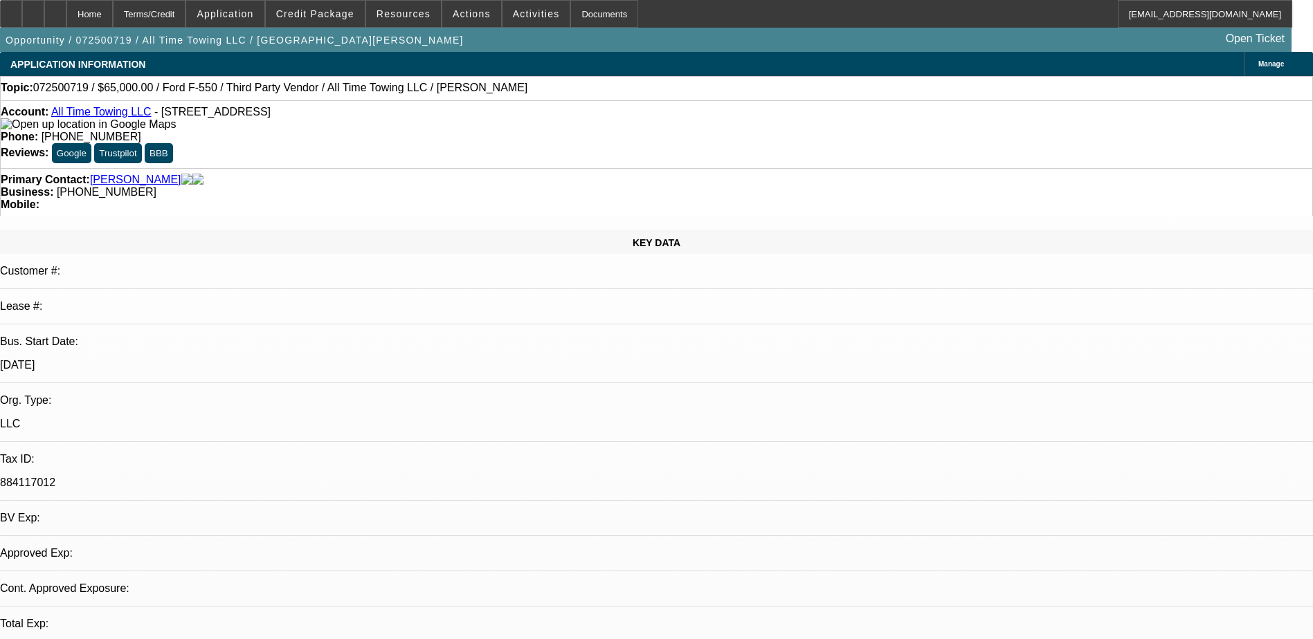
select select "3"
select select "6"
select select "1"
select select "3"
select select "6"
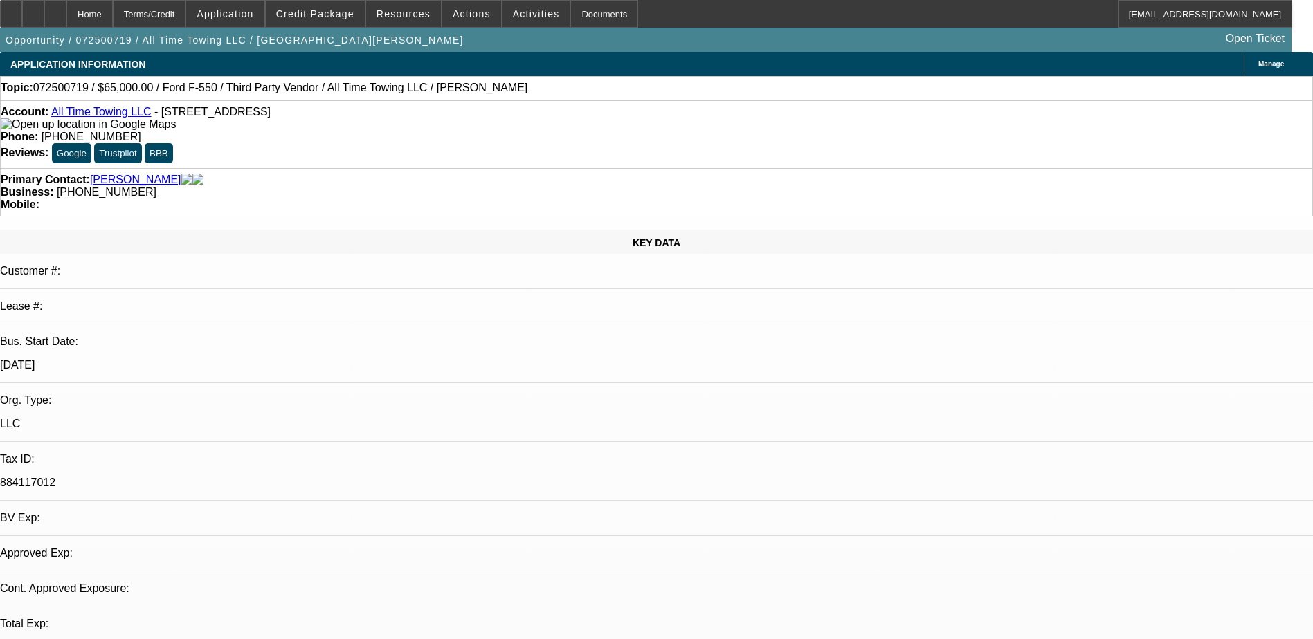
select select "1"
select select "3"
select select "6"
click at [348, 3] on span at bounding box center [315, 13] width 99 height 33
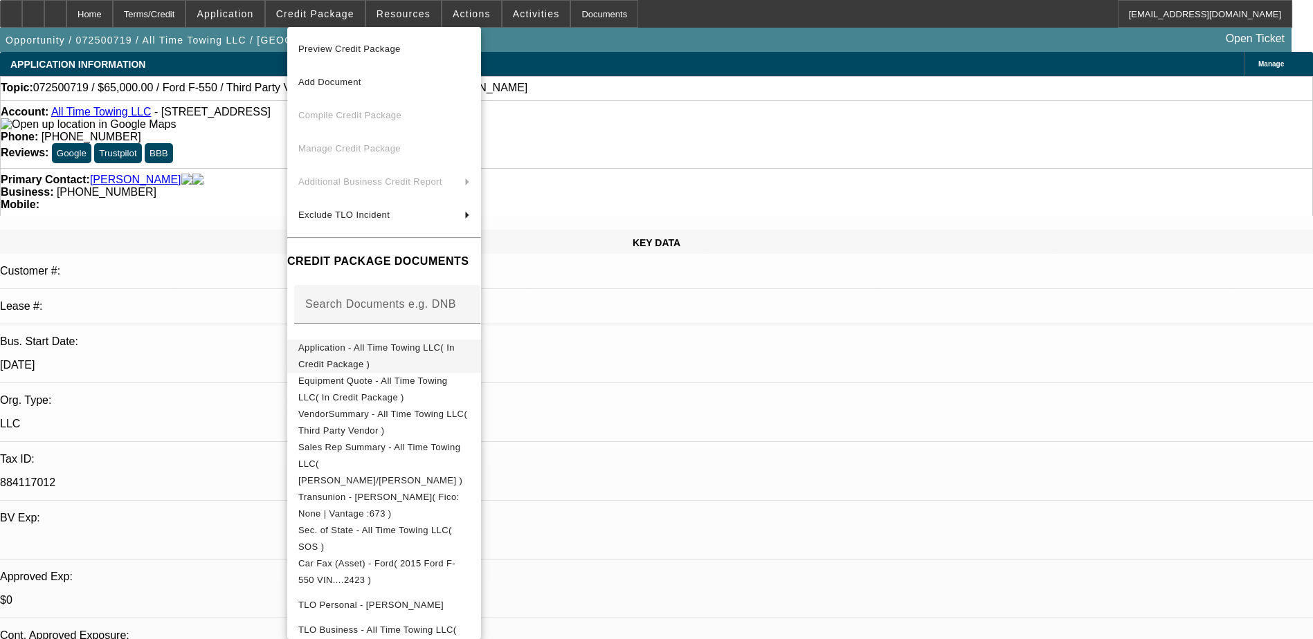
click at [455, 347] on span "Application - All Time Towing LLC( In Credit Package )" at bounding box center [376, 356] width 156 height 27
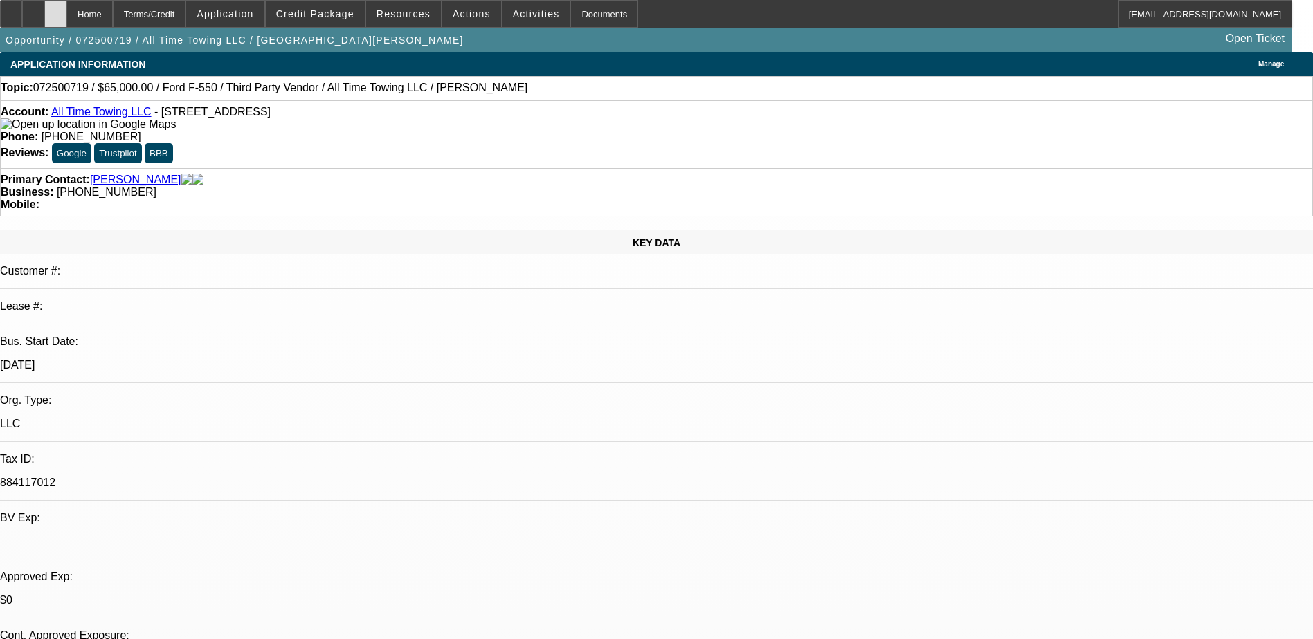
click at [55, 9] on icon at bounding box center [55, 9] width 0 height 0
select select "0"
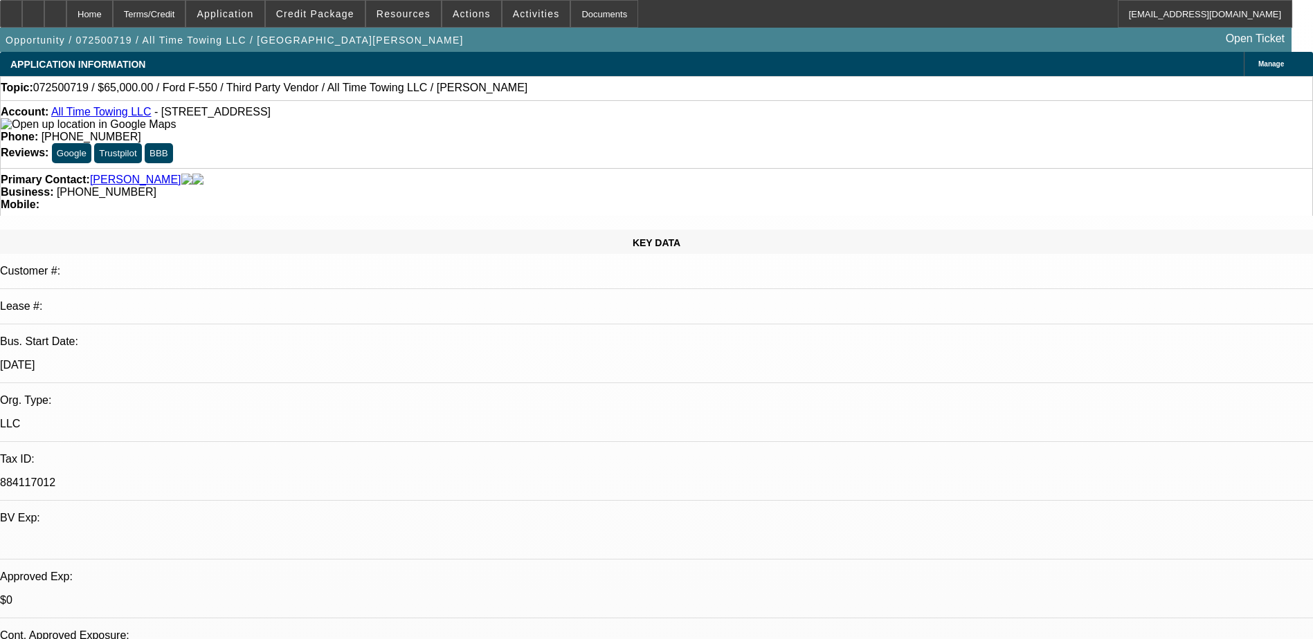
select select "0"
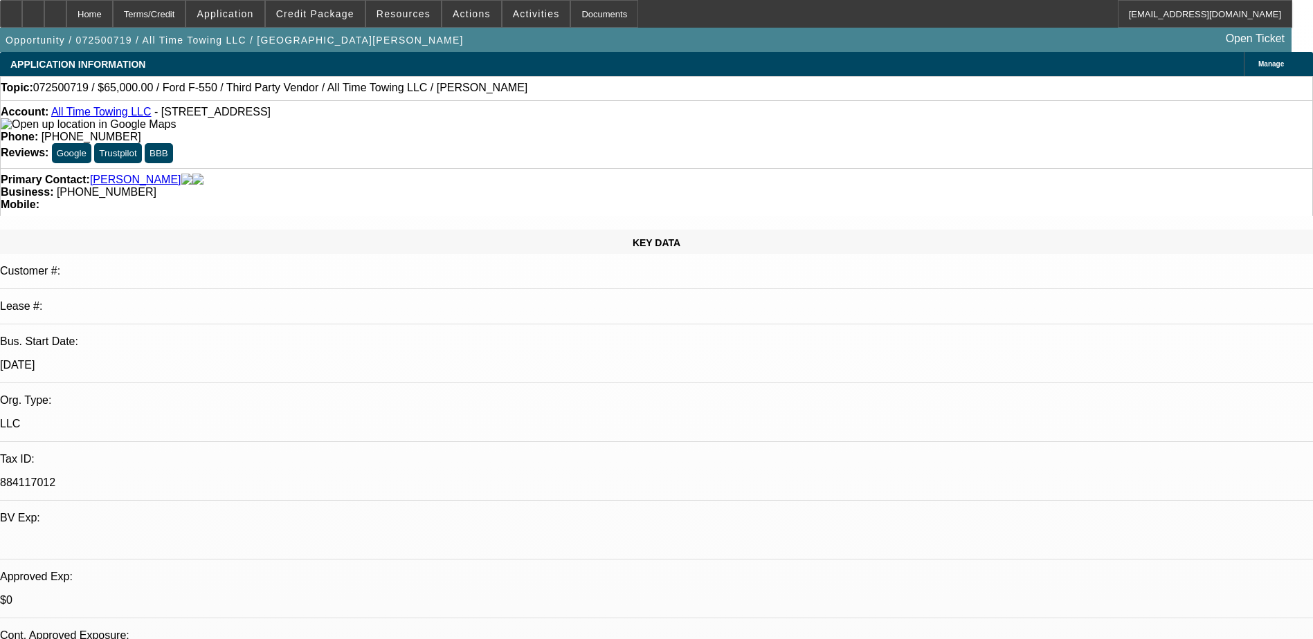
select select "1"
select select "3"
select select "6"
select select "1"
select select "3"
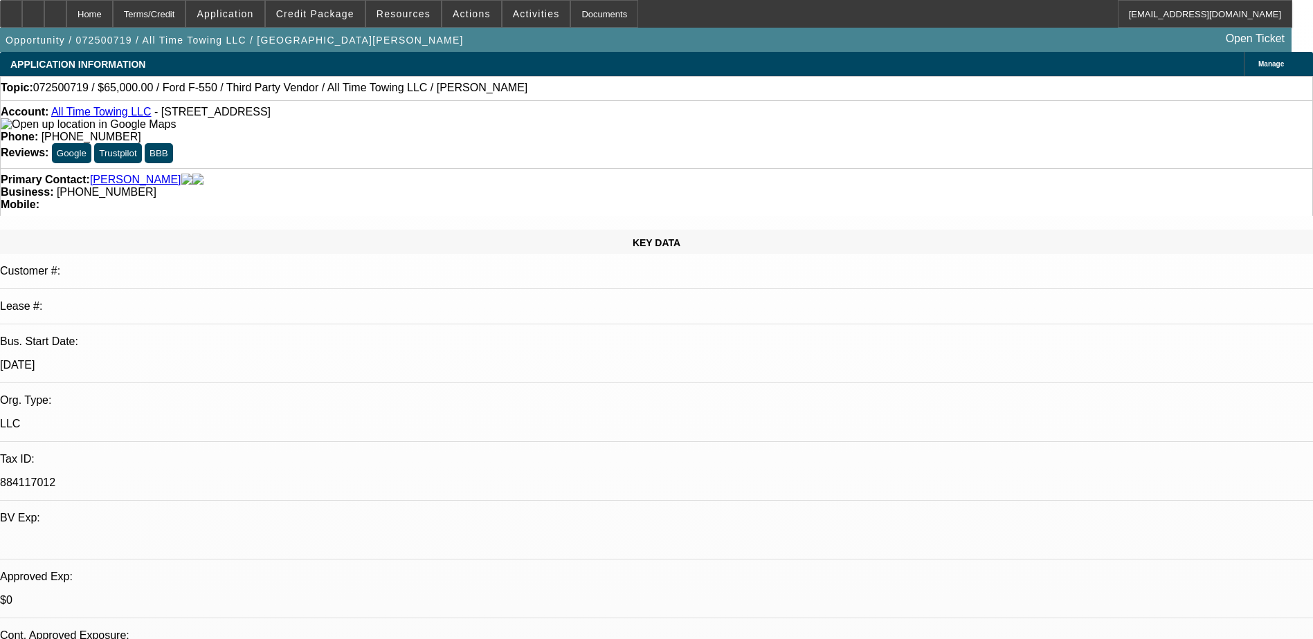
select select "6"
select select "1"
select select "3"
select select "6"
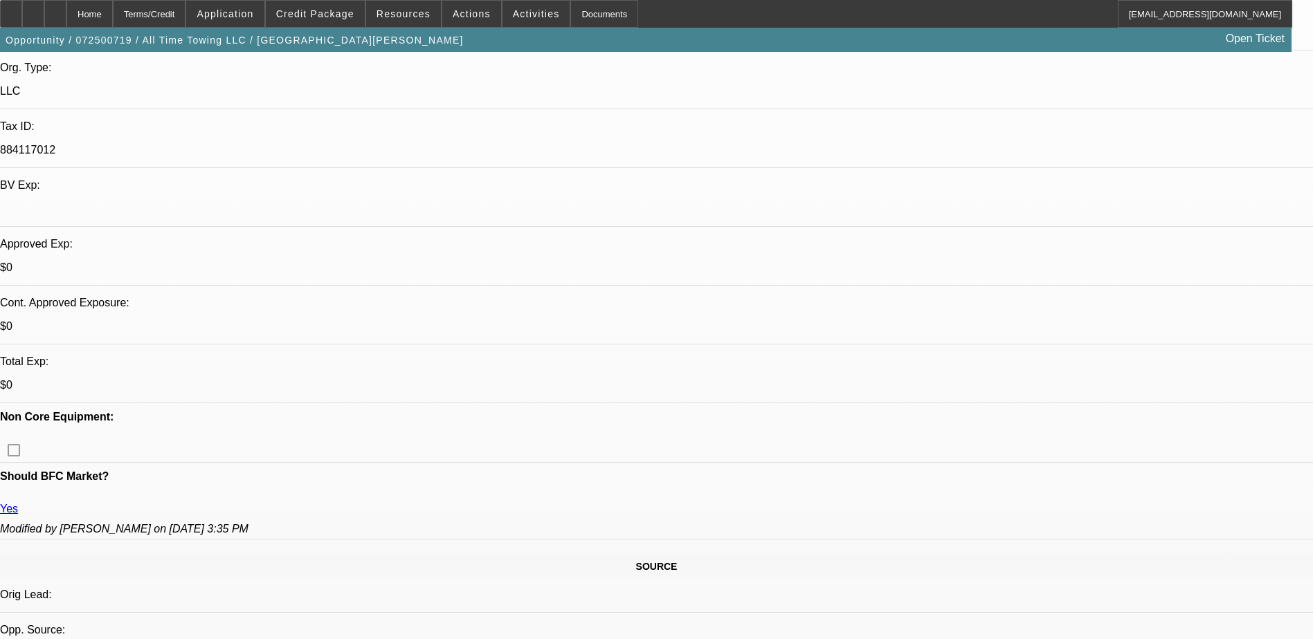
scroll to position [415, 0]
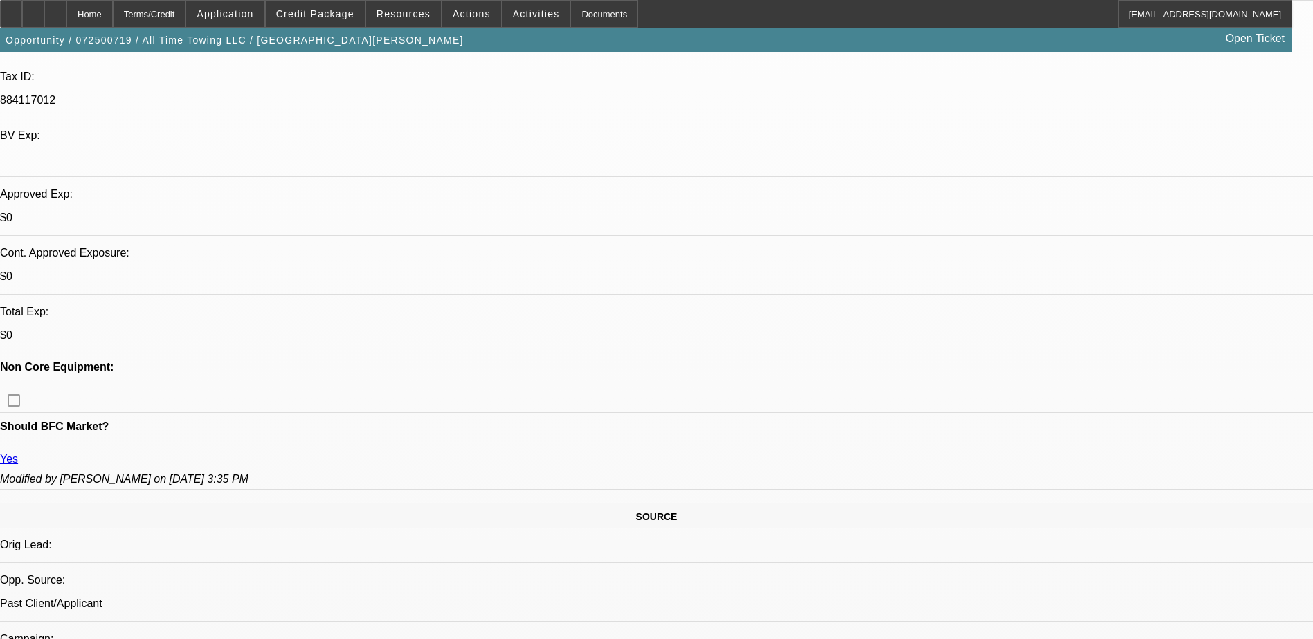
scroll to position [0, 0]
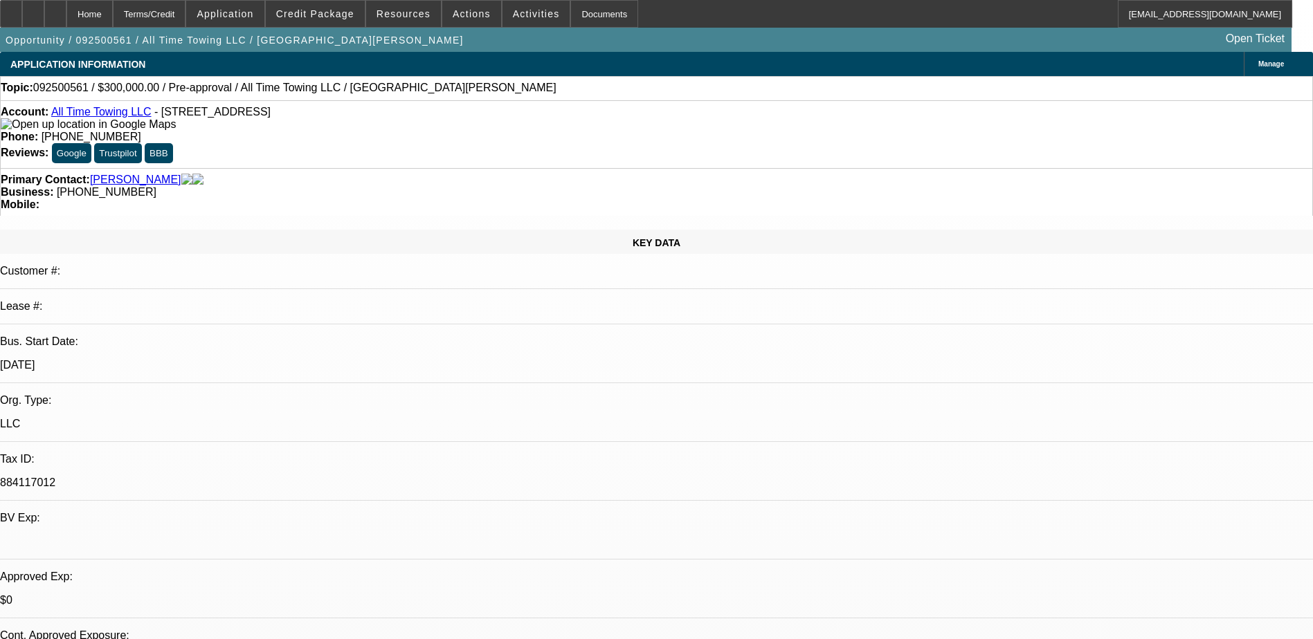
select select "0"
select select "2"
select select "0.1"
select select "4"
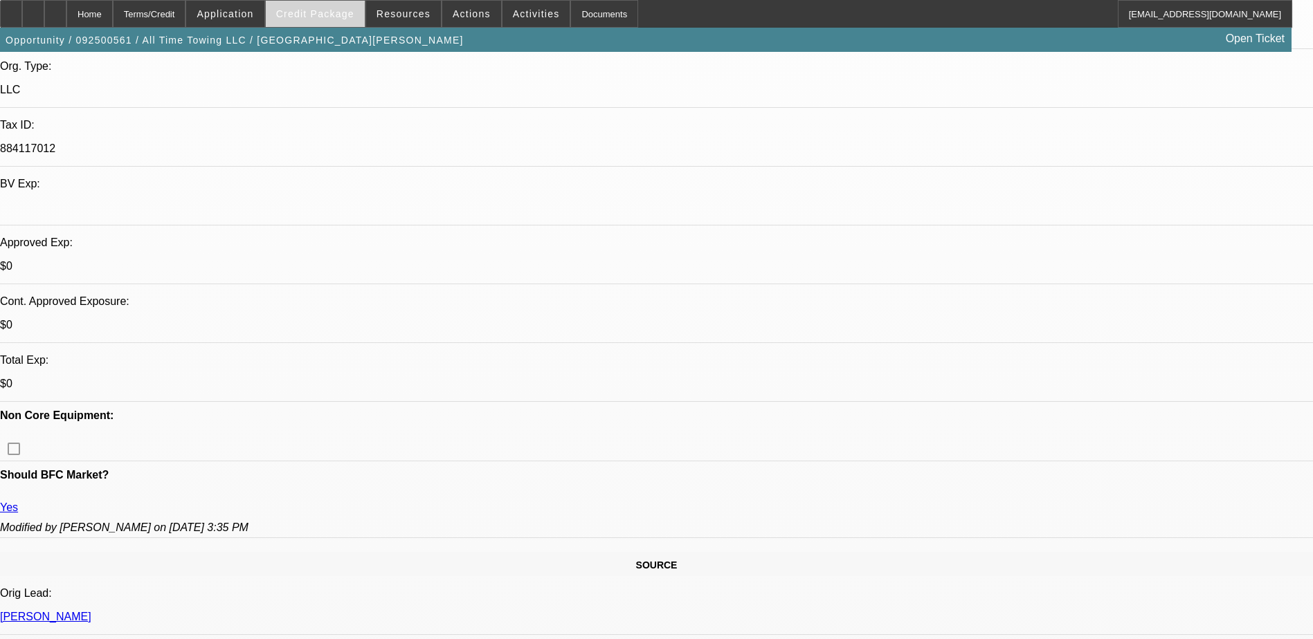
scroll to position [208, 0]
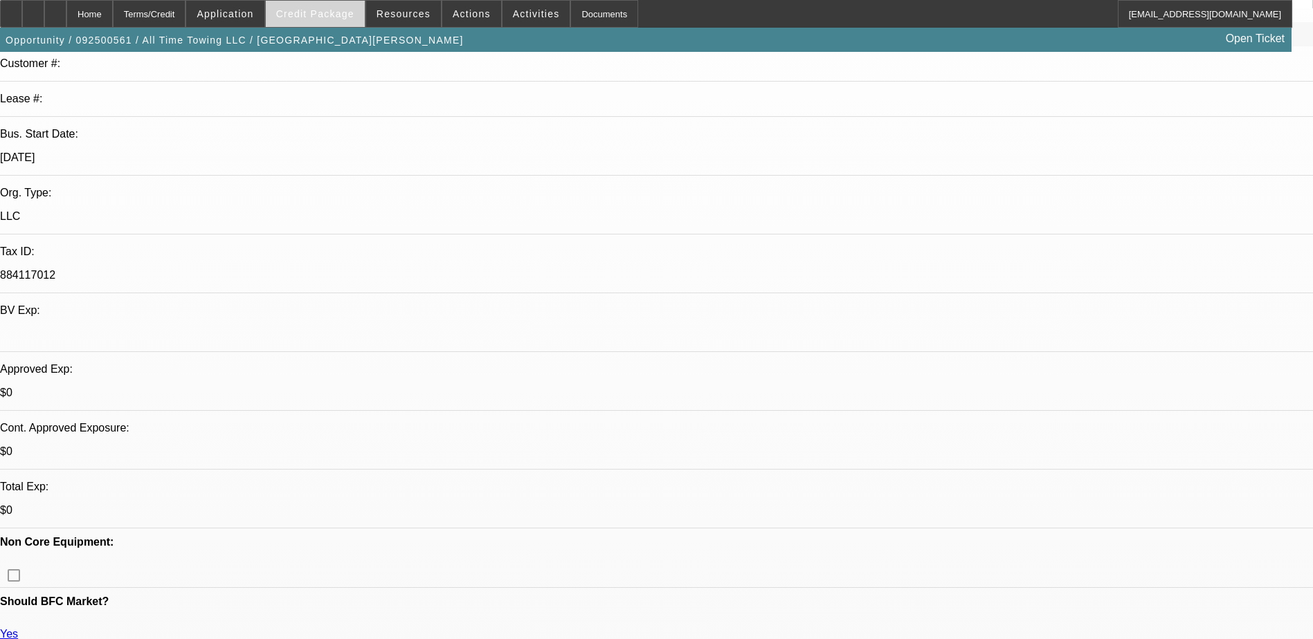
click at [334, 6] on span at bounding box center [315, 13] width 99 height 33
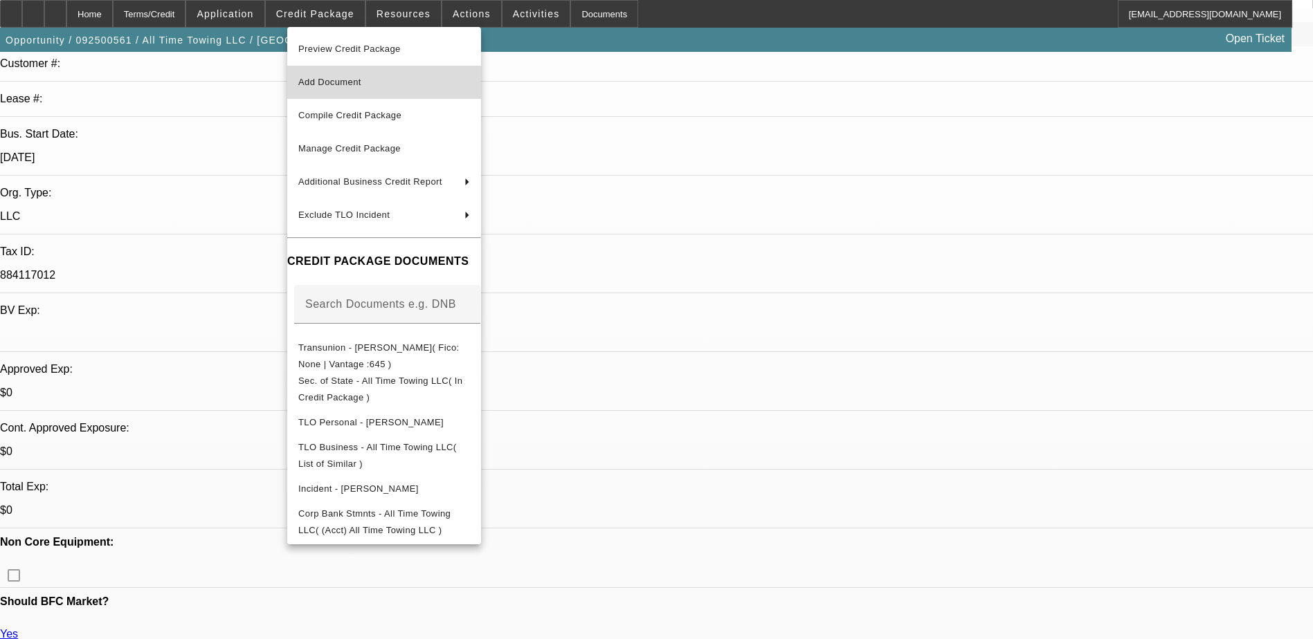
click at [354, 84] on span "Add Document" at bounding box center [329, 82] width 63 height 10
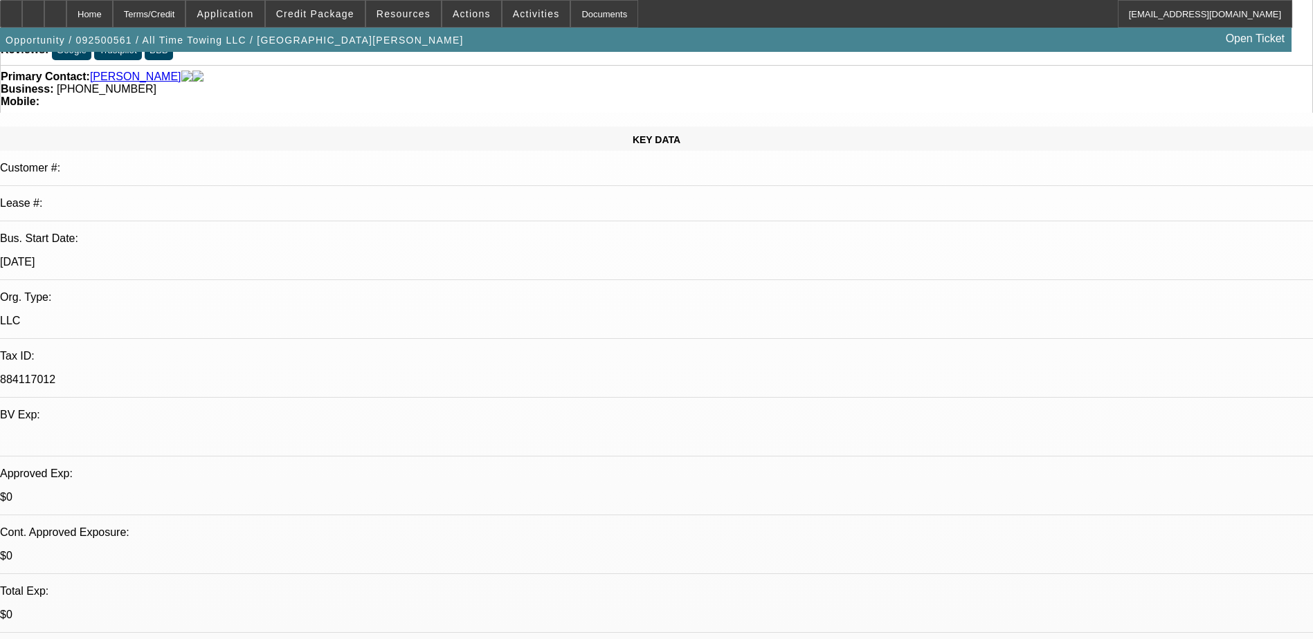
scroll to position [0, 0]
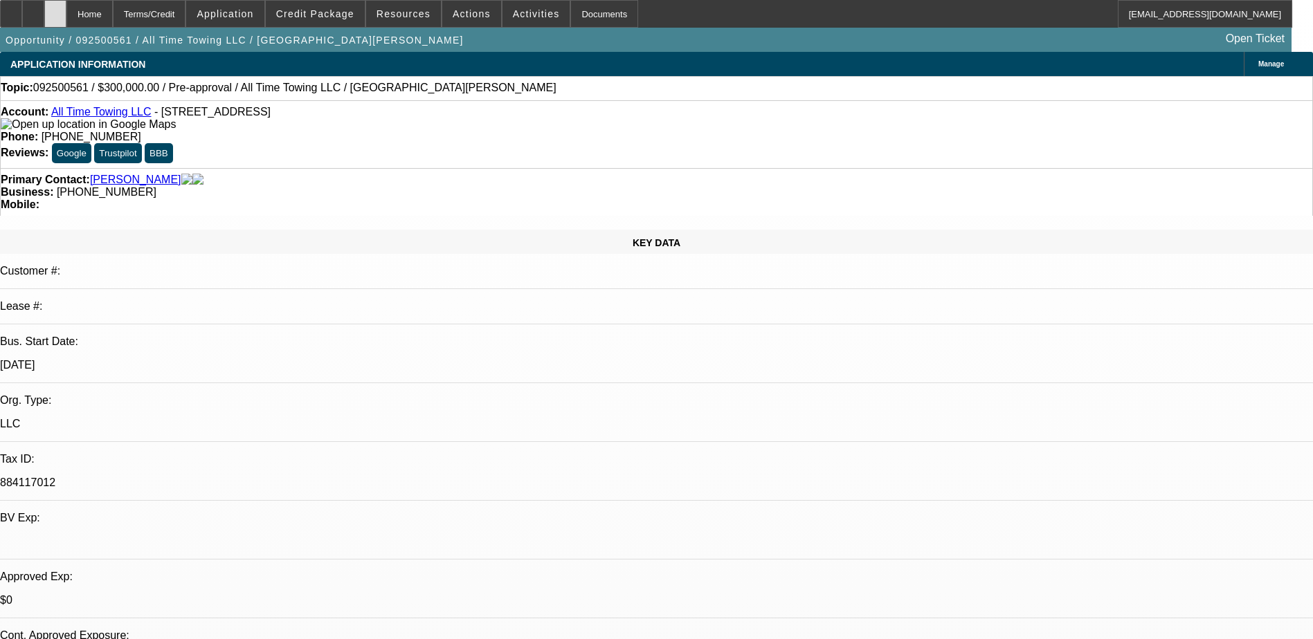
click at [66, 8] on div at bounding box center [55, 14] width 22 height 28
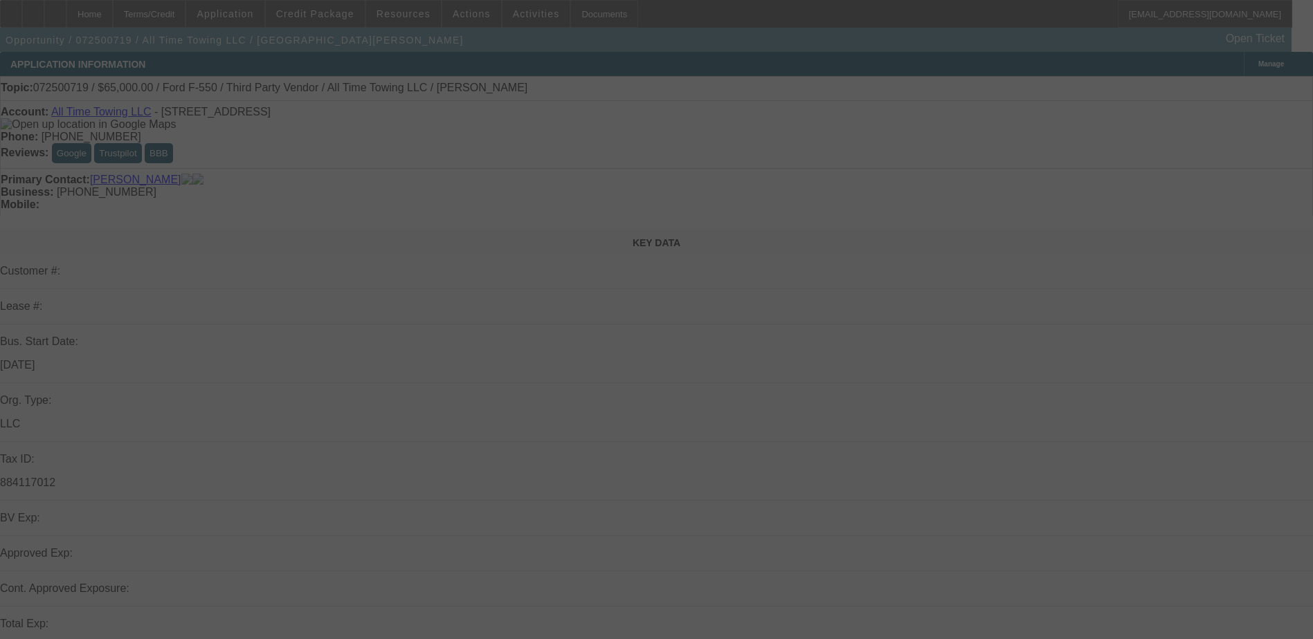
select select "0"
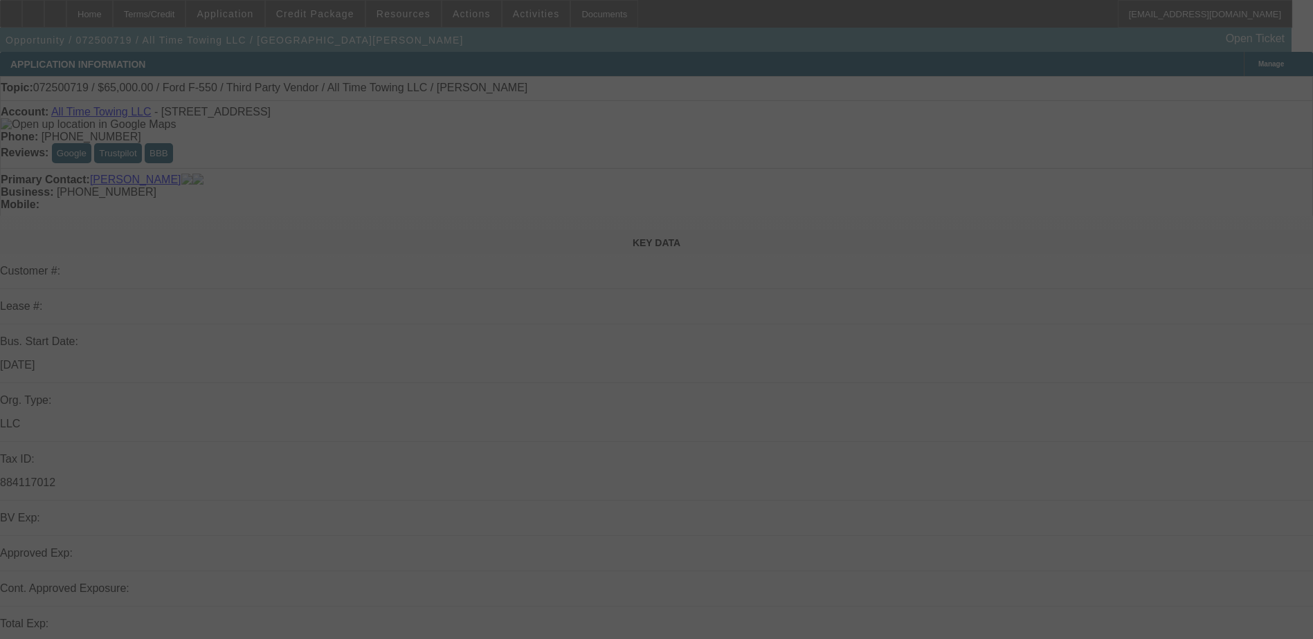
select select "0"
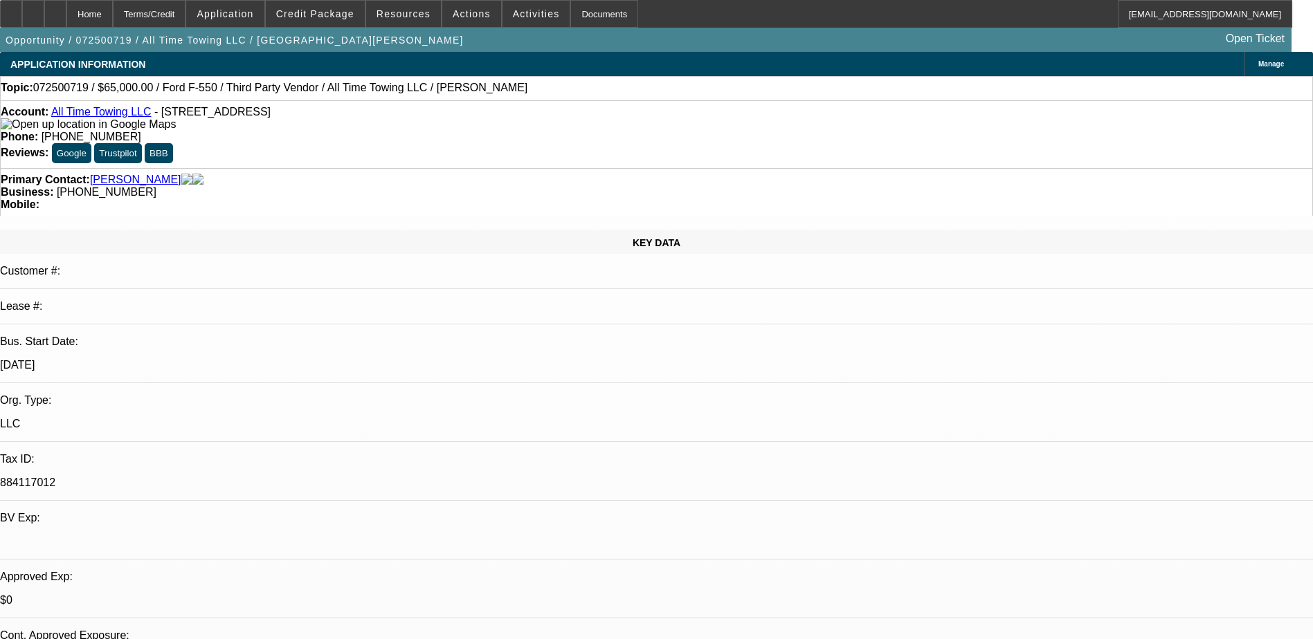
select select "1"
select select "3"
select select "6"
select select "1"
select select "3"
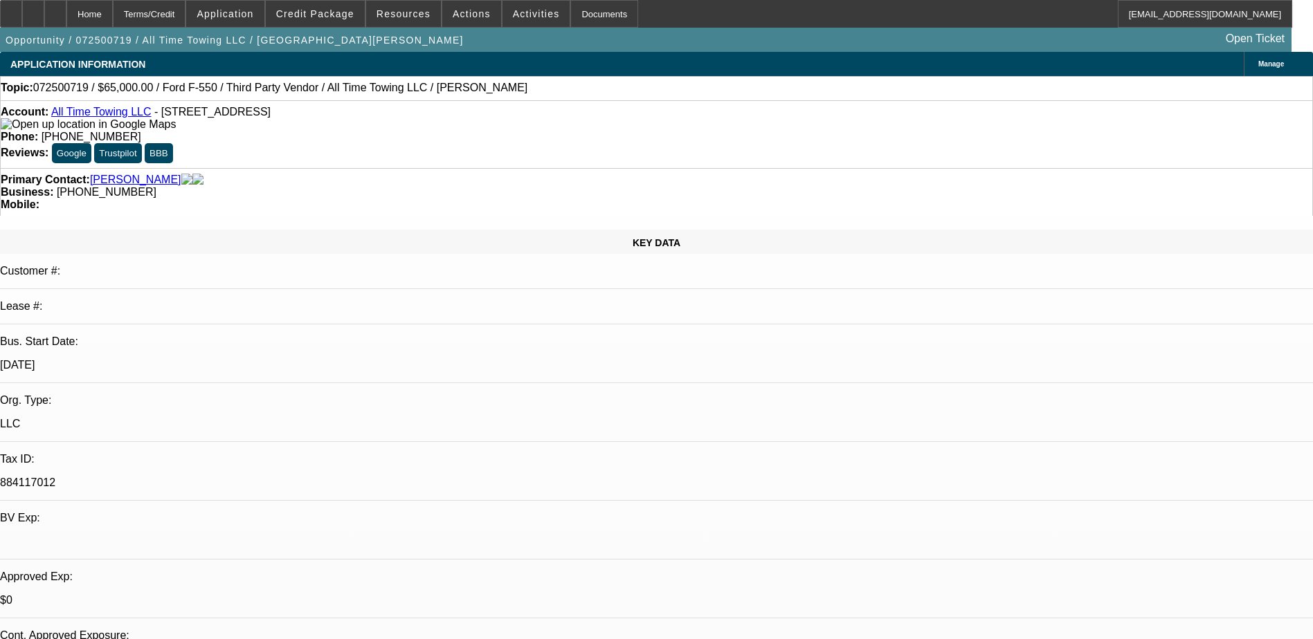
select select "6"
select select "1"
select select "3"
select select "6"
select select "0"
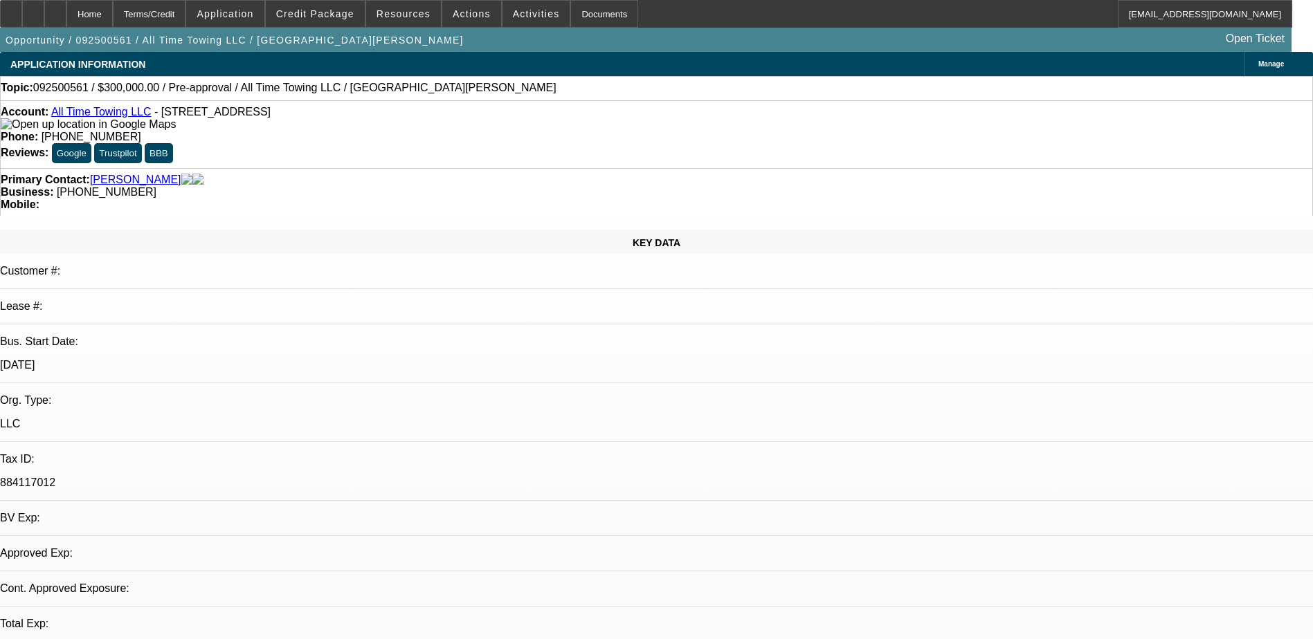
select select "2"
select select "0.1"
select select "4"
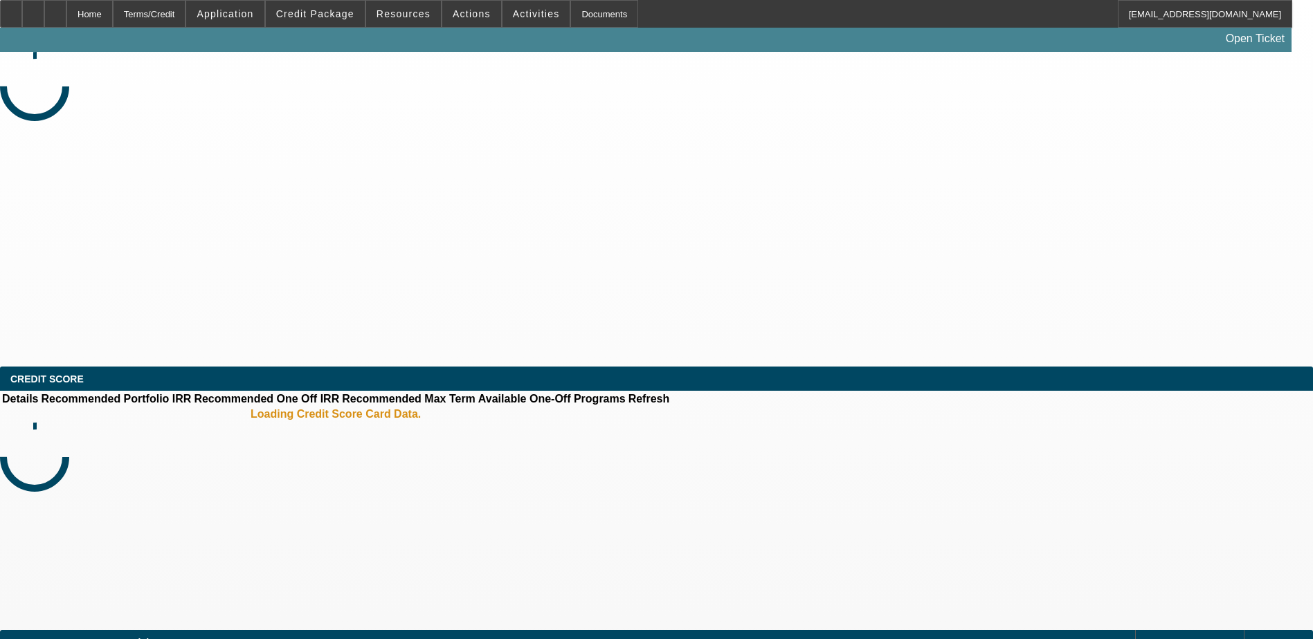
select select "0"
select select "2"
select select "0.1"
select select "4"
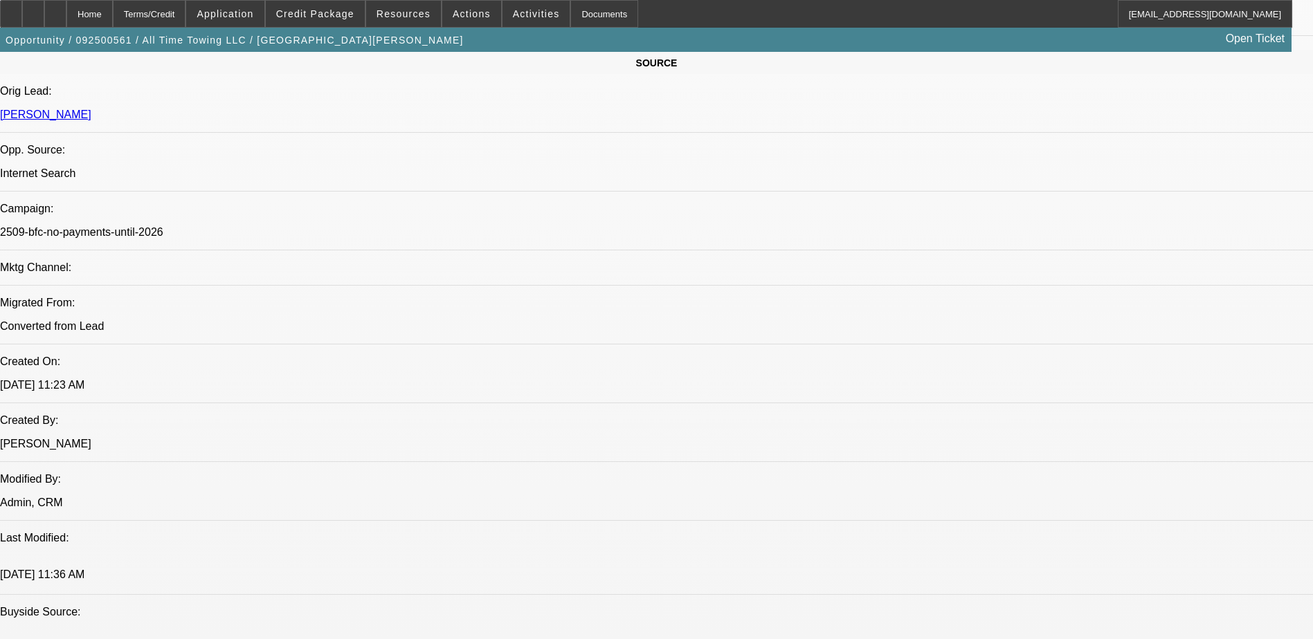
scroll to position [692, 0]
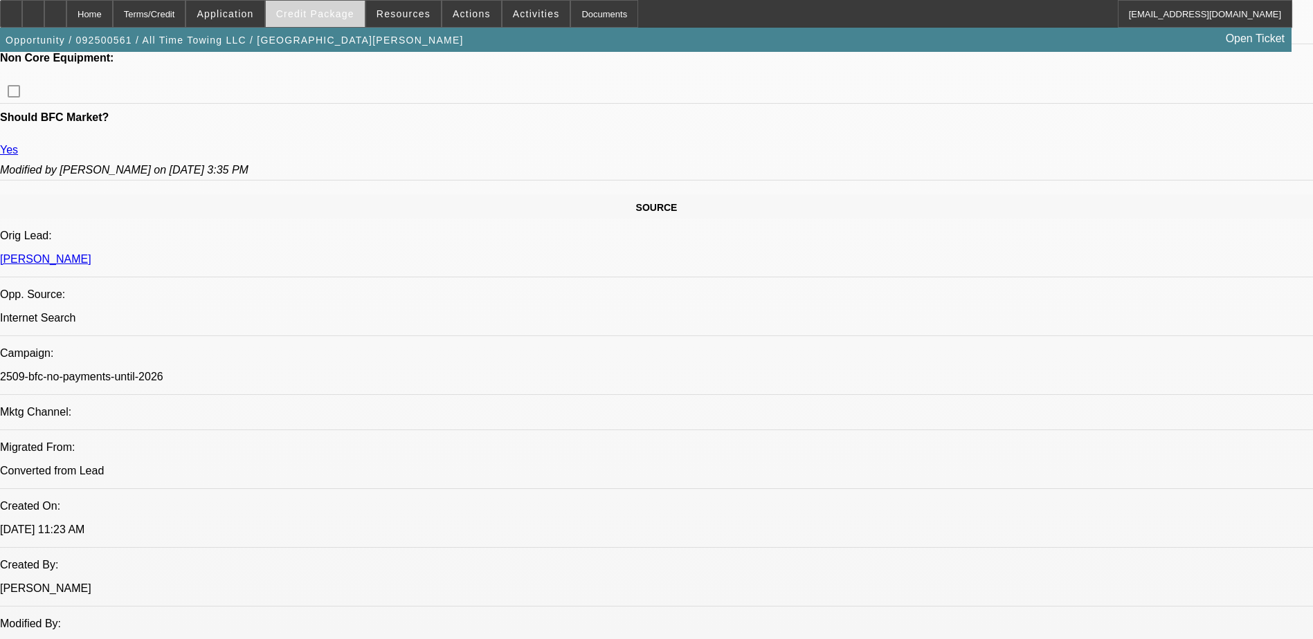
click at [340, 18] on span "Credit Package" at bounding box center [315, 13] width 78 height 11
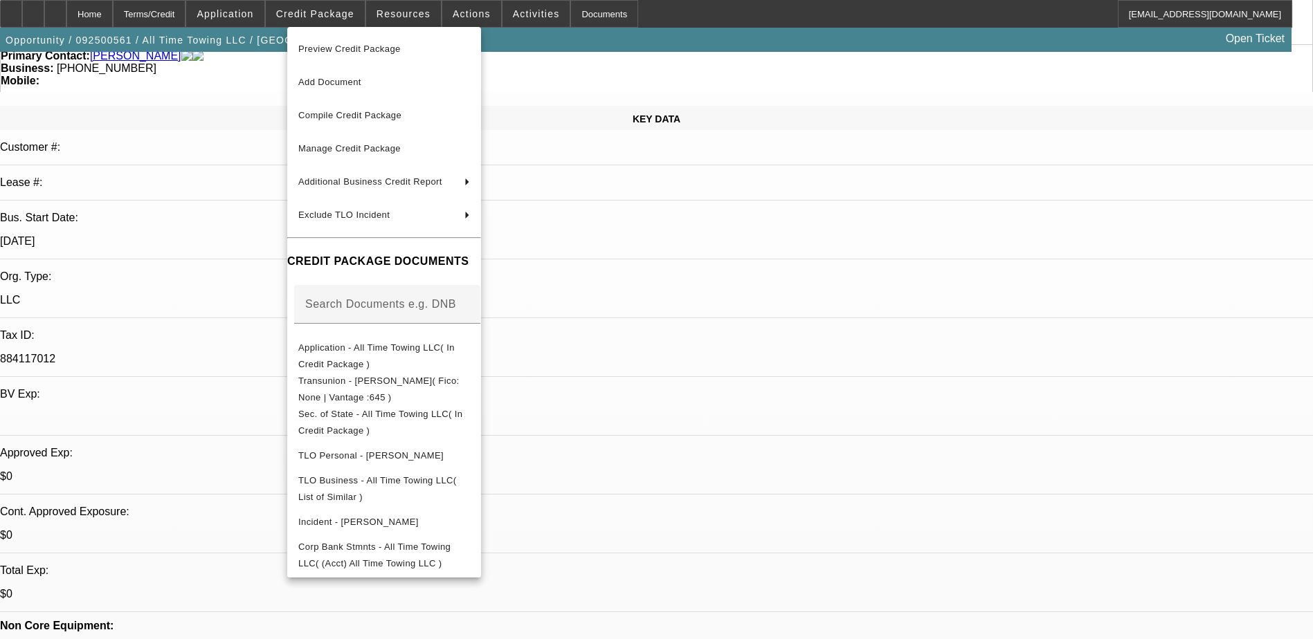
scroll to position [0, 0]
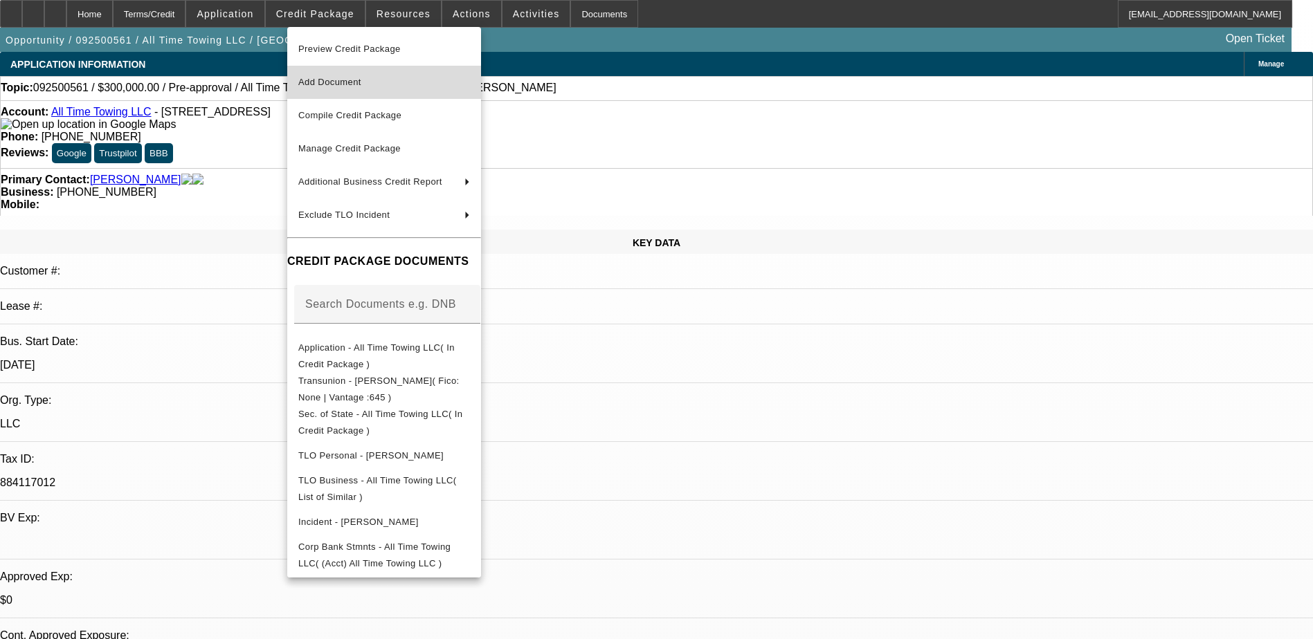
click at [372, 86] on span "Add Document" at bounding box center [384, 82] width 172 height 17
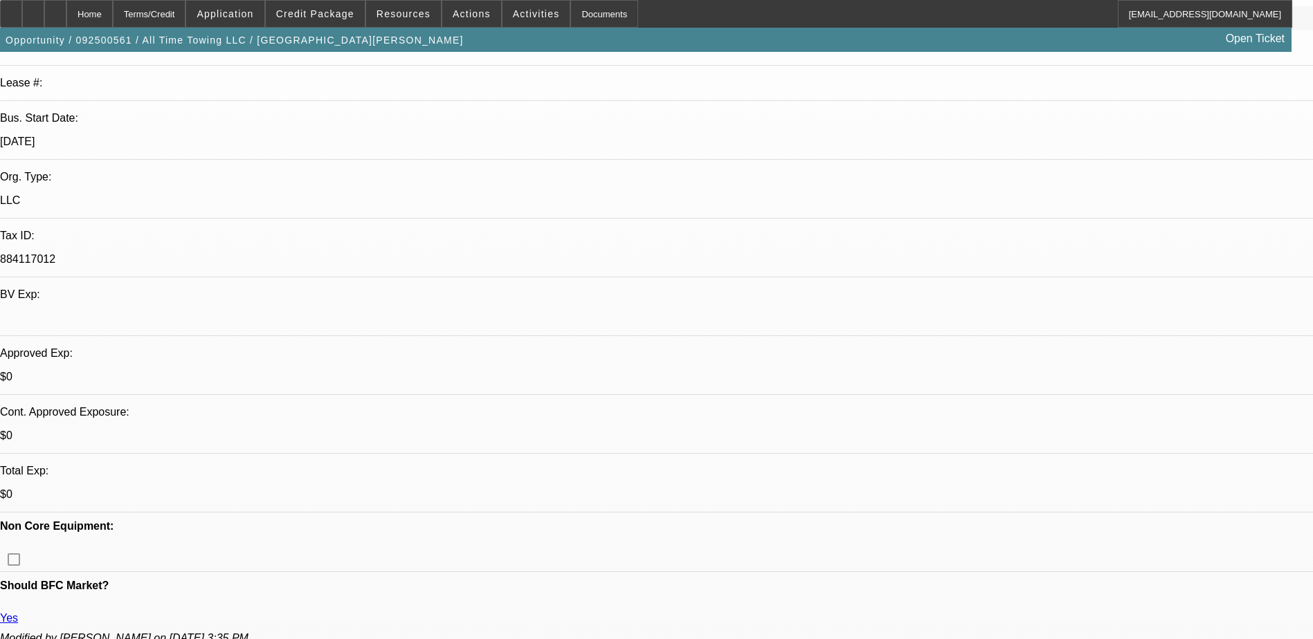
scroll to position [208, 0]
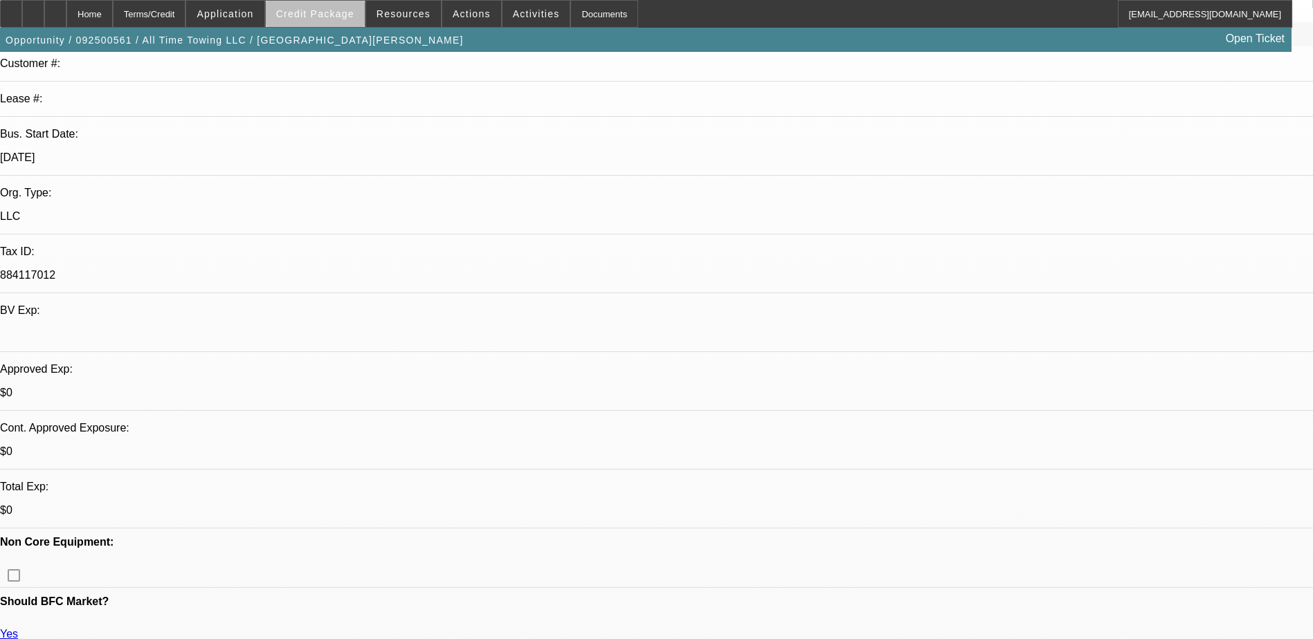
click at [347, 15] on span "Credit Package" at bounding box center [315, 13] width 78 height 11
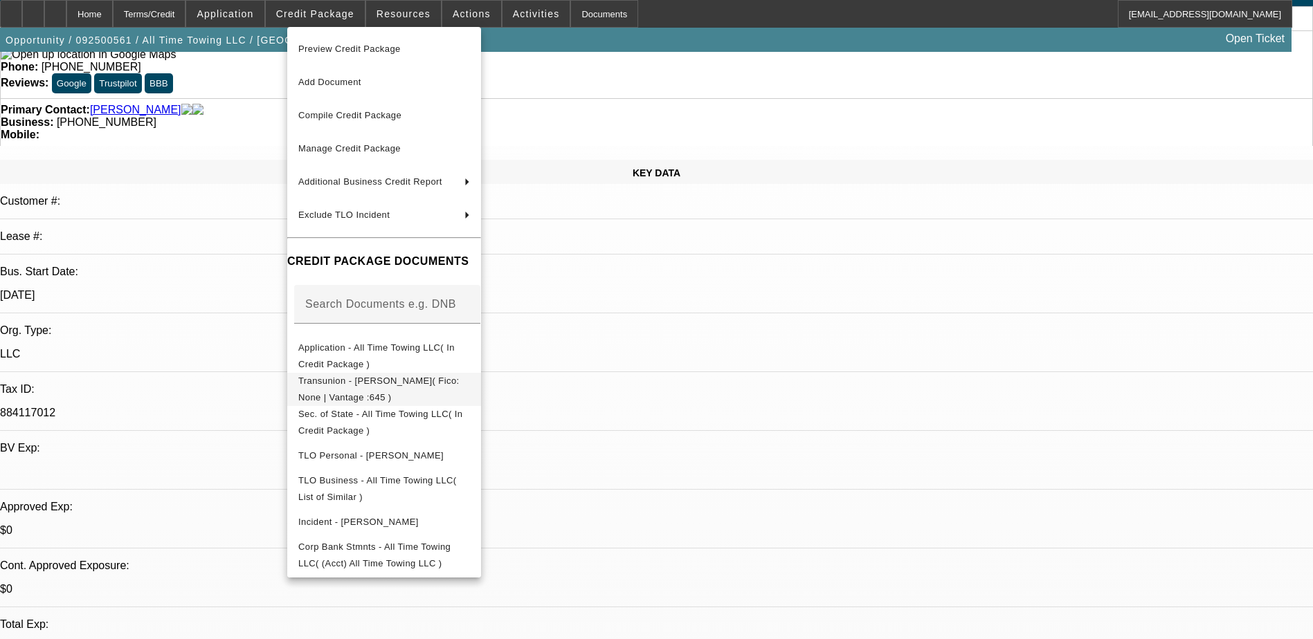
scroll to position [69, 0]
click at [244, 380] on div at bounding box center [656, 319] width 1313 height 639
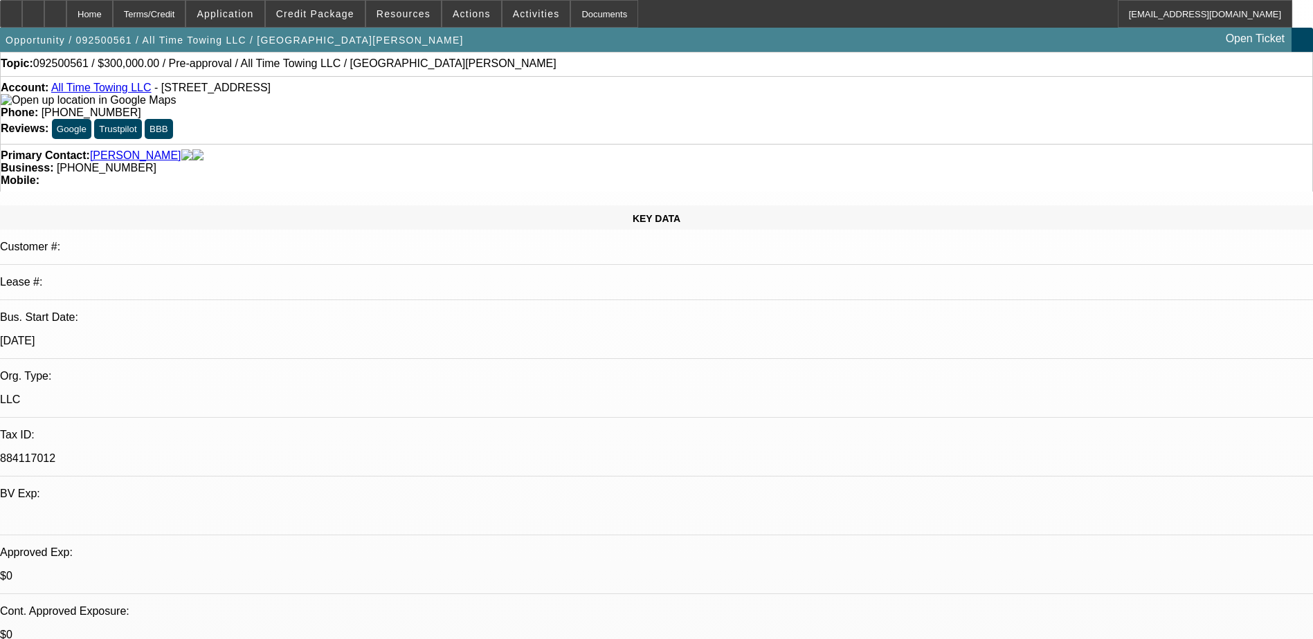
scroll to position [0, 0]
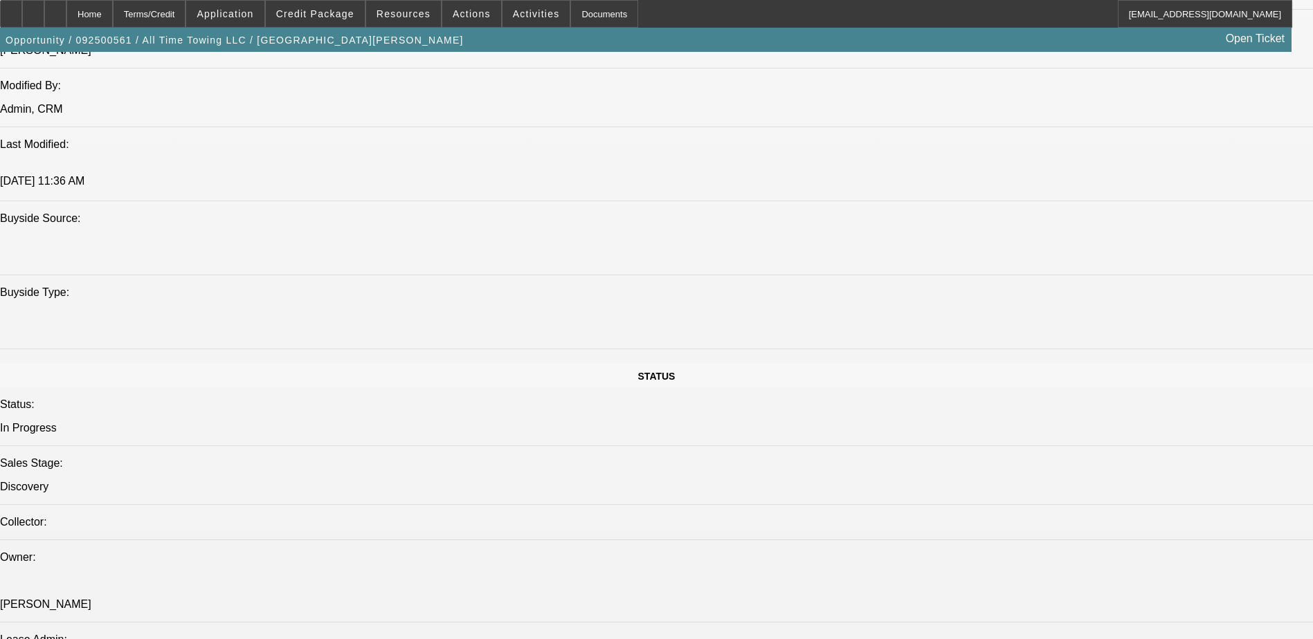
scroll to position [1038, 0]
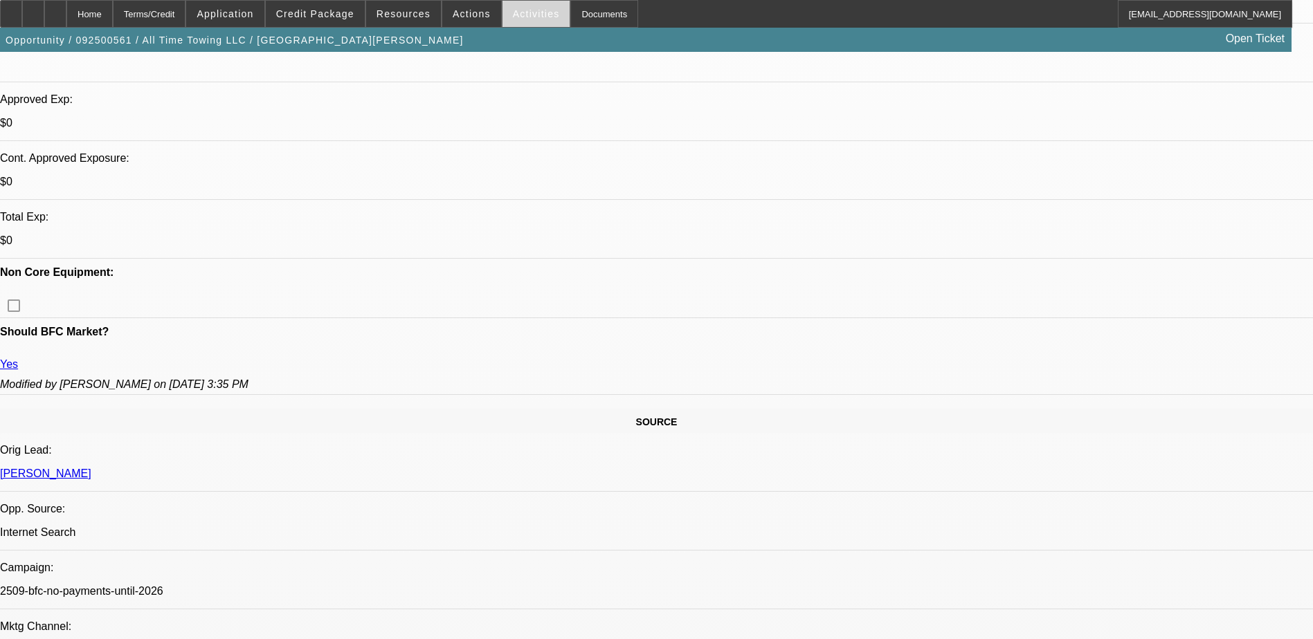
scroll to position [277, 0]
